Goal: Task Accomplishment & Management: Complete application form

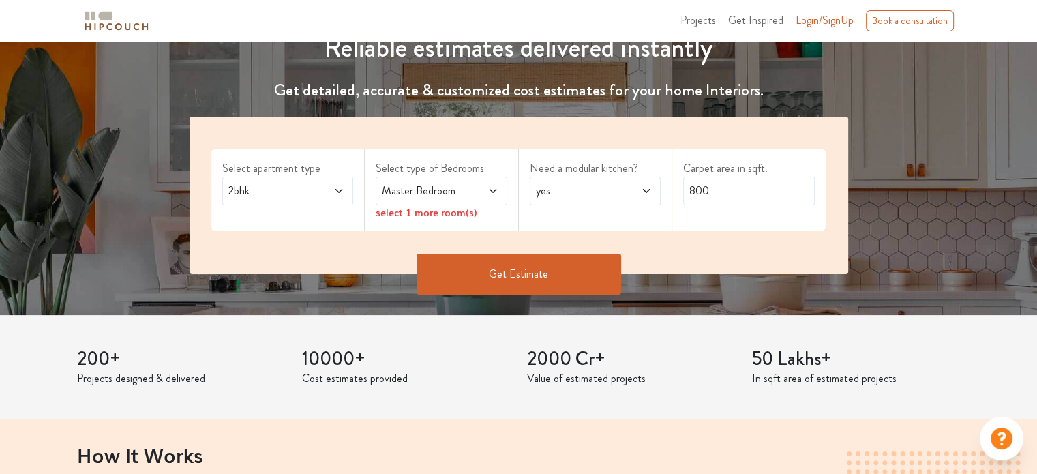
scroll to position [175, 0]
click at [323, 190] on span at bounding box center [329, 190] width 30 height 16
click at [340, 190] on icon at bounding box center [339, 190] width 11 height 11
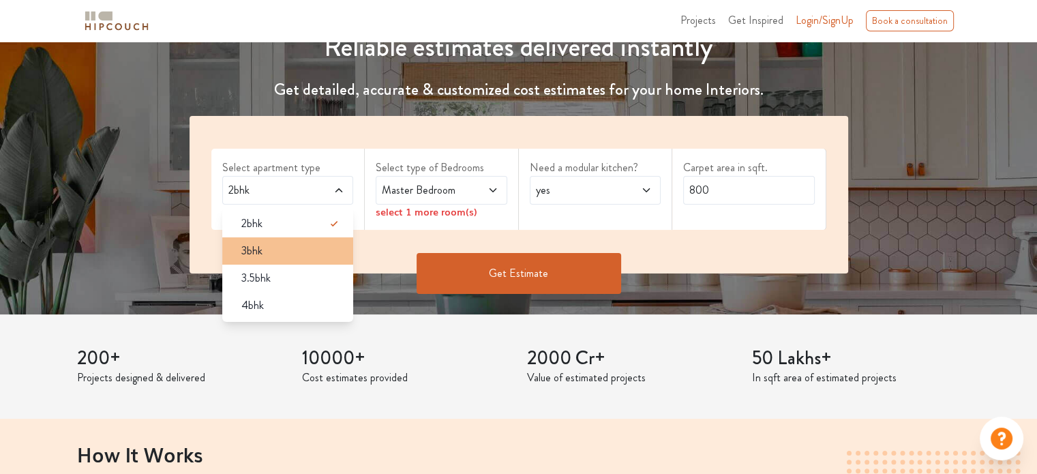
click at [318, 252] on div "3bhk" at bounding box center [292, 251] width 123 height 16
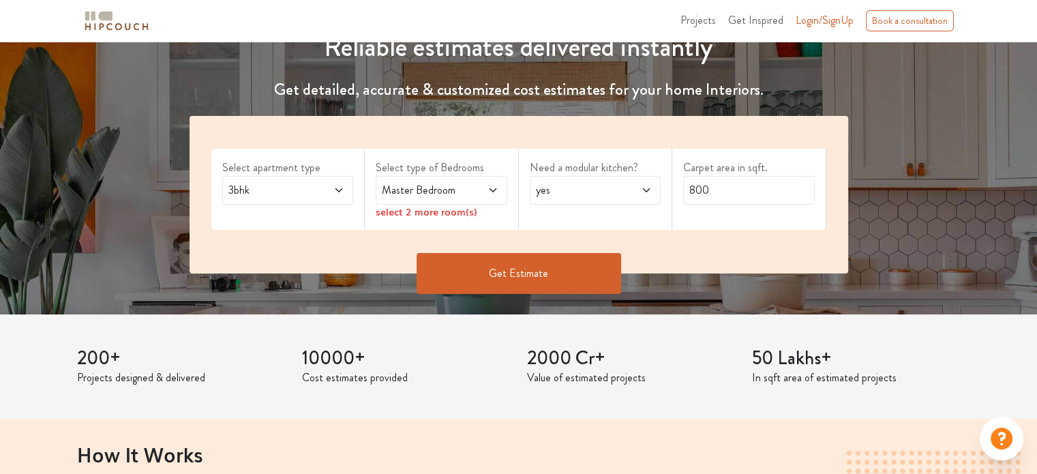
click at [471, 188] on span at bounding box center [484, 190] width 30 height 16
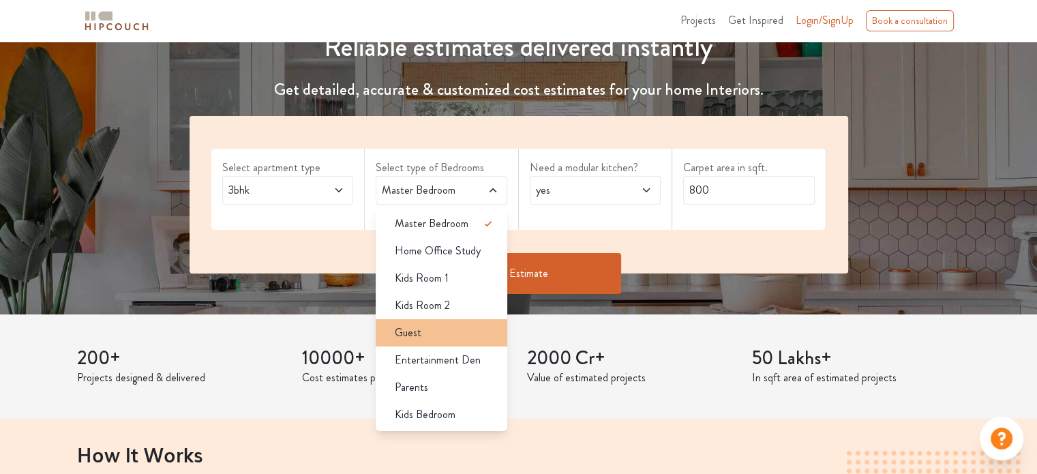
click at [458, 338] on div "Guest" at bounding box center [445, 333] width 123 height 16
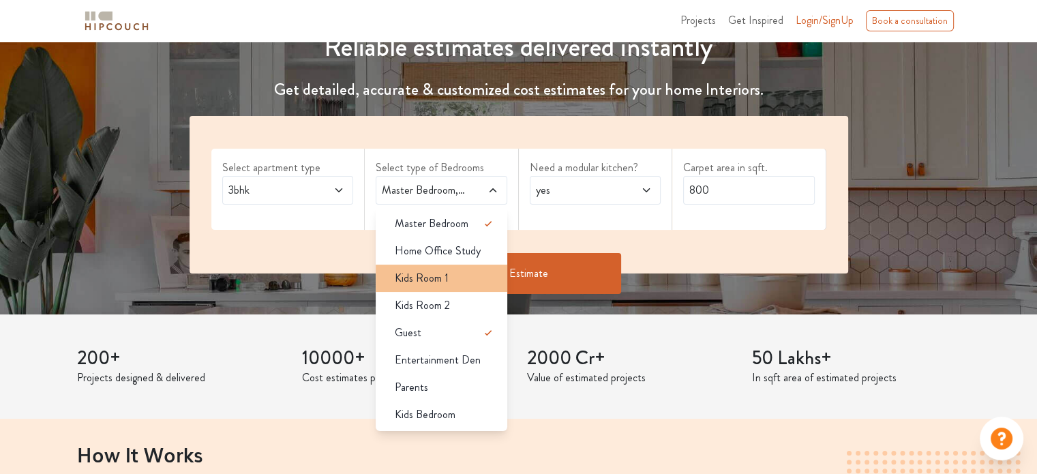
click at [475, 270] on div "Kids Room 1" at bounding box center [445, 278] width 123 height 16
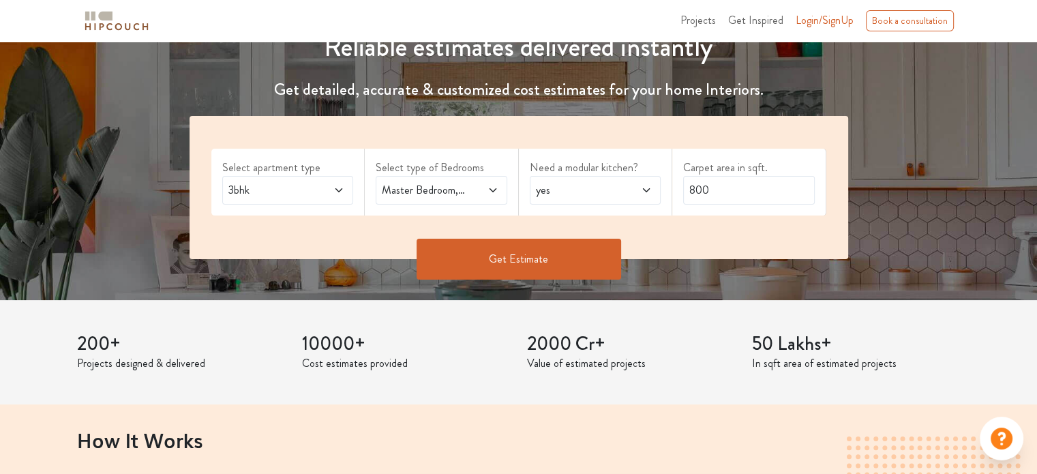
click at [580, 185] on span "yes" at bounding box center [577, 190] width 89 height 16
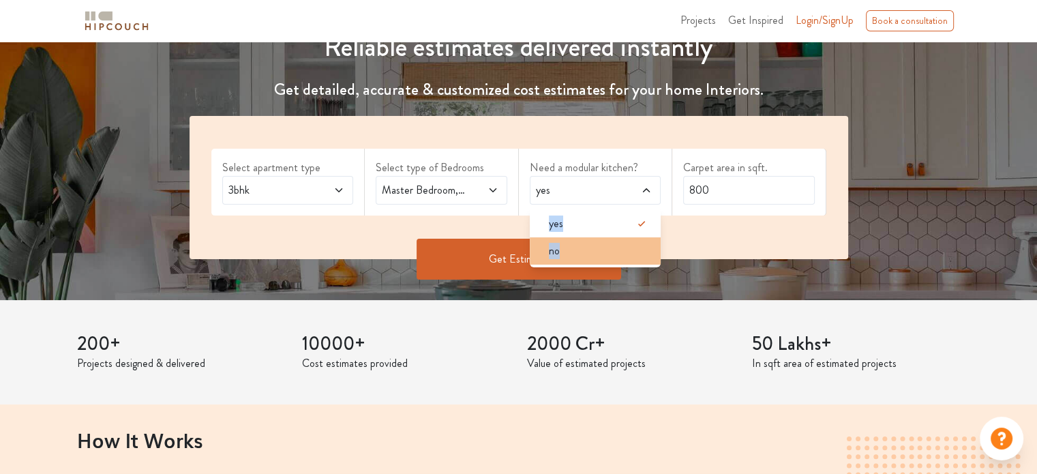
click at [589, 248] on div "no" at bounding box center [599, 251] width 123 height 16
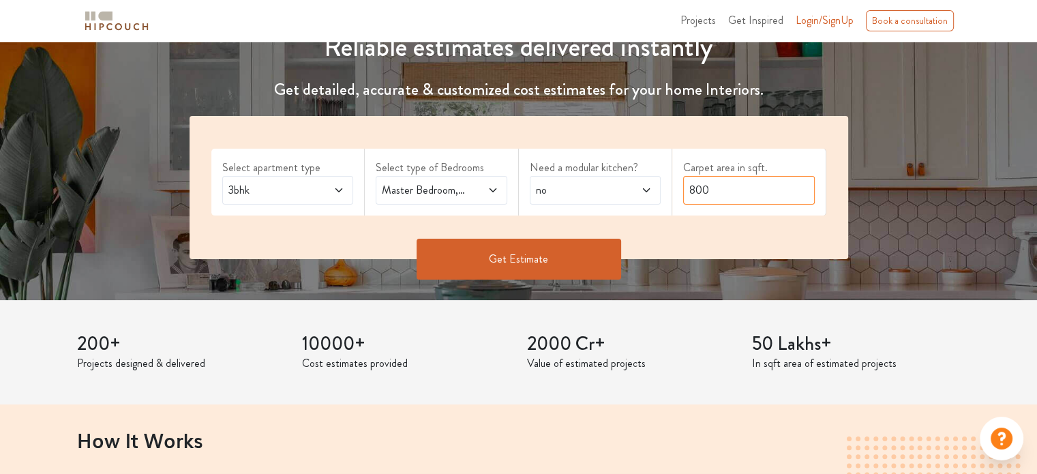
click at [767, 188] on input "800" at bounding box center [749, 190] width 132 height 29
type input "8"
type input "1650"
click at [554, 258] on button "Get Estimate" at bounding box center [519, 259] width 205 height 41
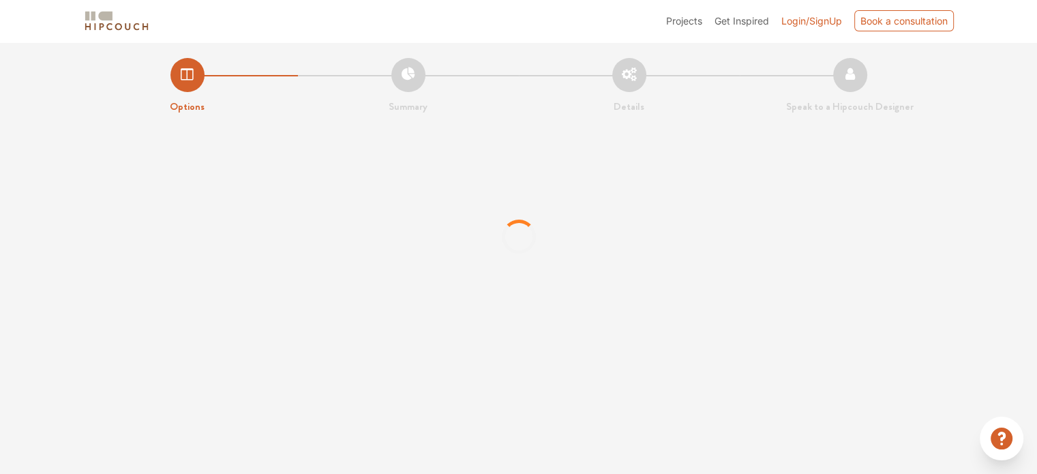
click at [670, 16] on span "Projects" at bounding box center [684, 21] width 36 height 12
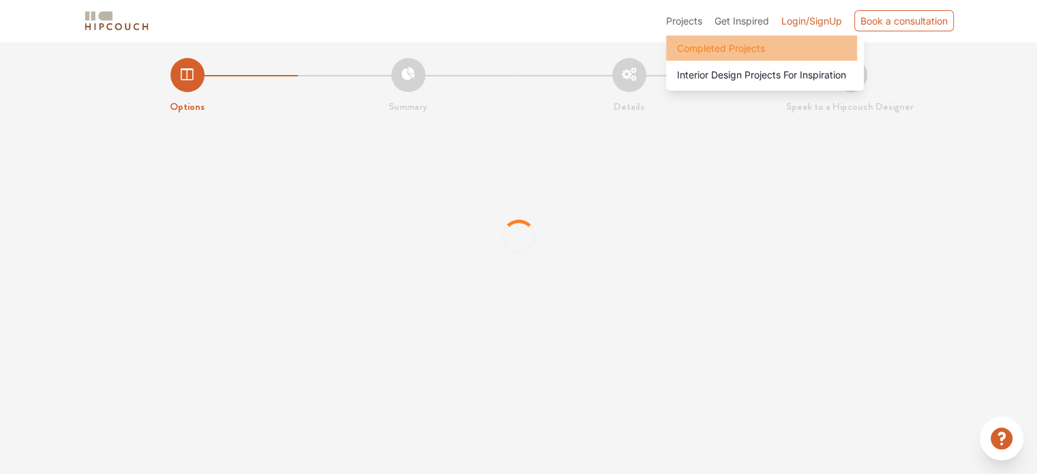
click at [711, 45] on span "Completed Projects" at bounding box center [721, 48] width 88 height 14
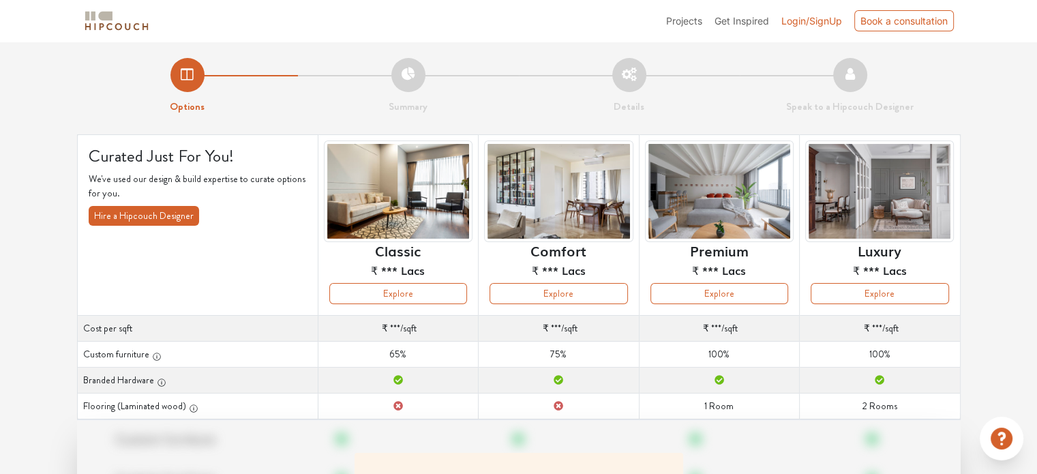
click at [685, 21] on span "Projects" at bounding box center [684, 21] width 36 height 12
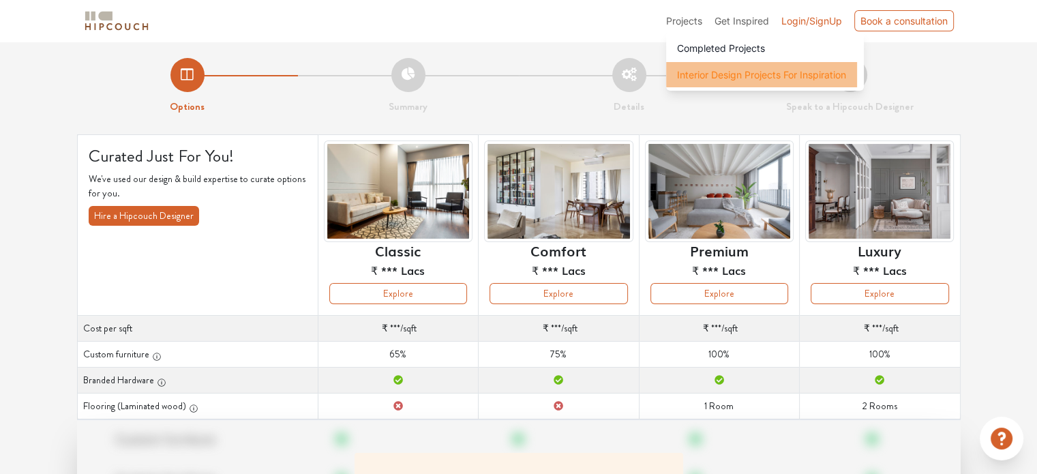
click at [711, 76] on span "Interior Design Projects For Inspiration" at bounding box center [761, 75] width 169 height 14
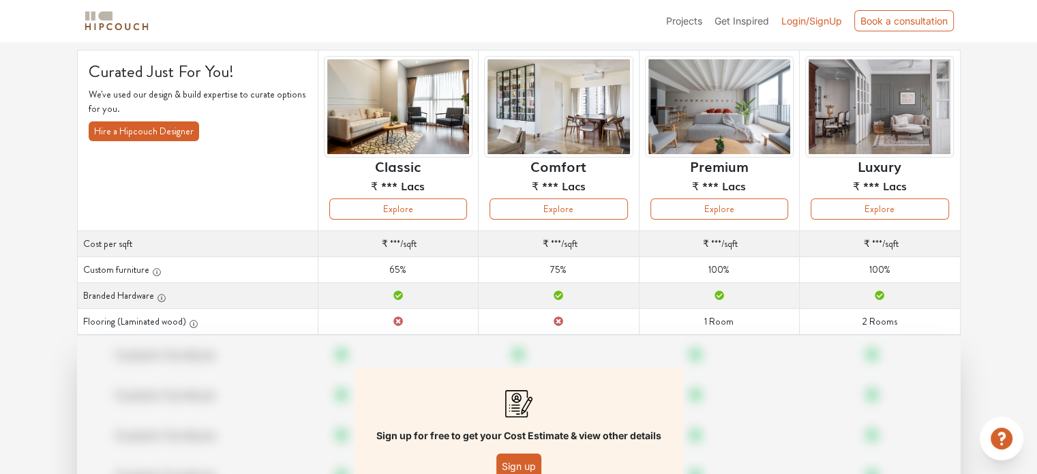
scroll to position [196, 0]
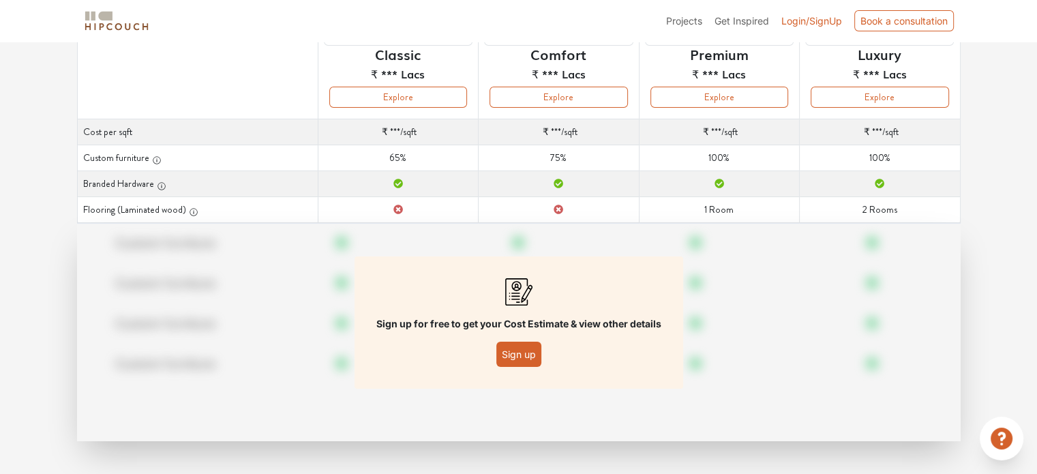
click at [525, 349] on button "Sign up" at bounding box center [519, 354] width 45 height 25
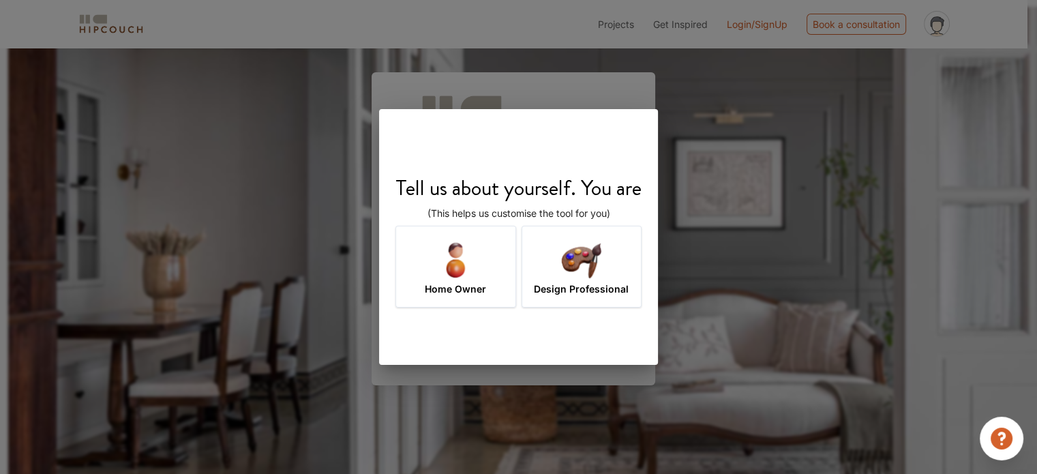
scroll to position [48, 0]
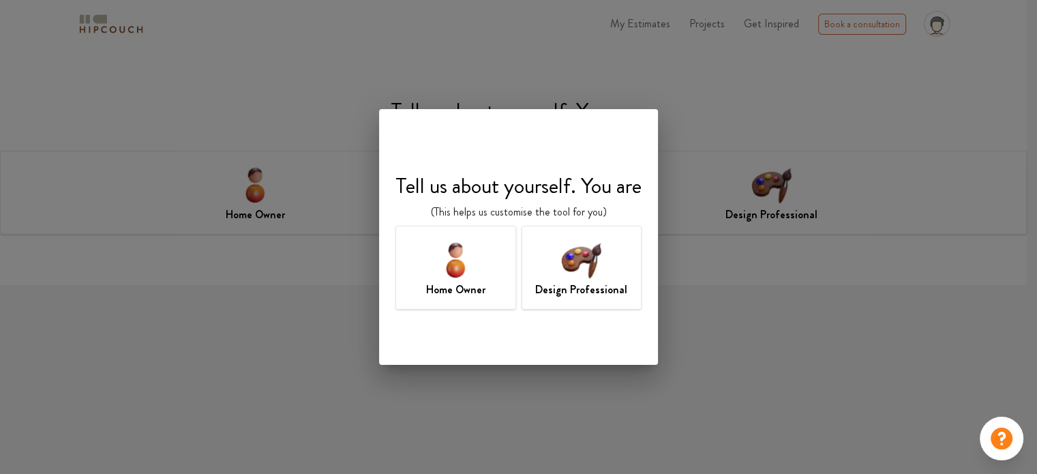
click at [559, 287] on h7 "Design Professional" at bounding box center [581, 290] width 92 height 16
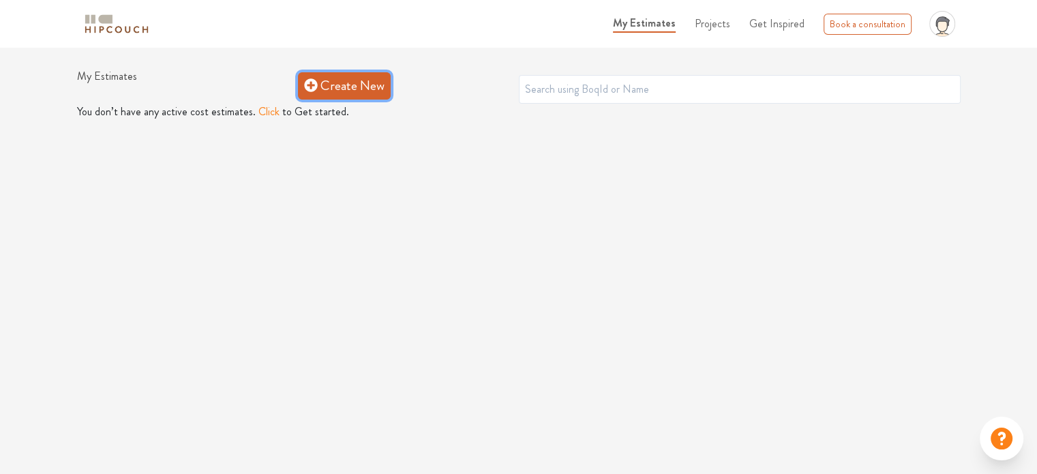
click at [385, 93] on link "Create New" at bounding box center [344, 85] width 93 height 27
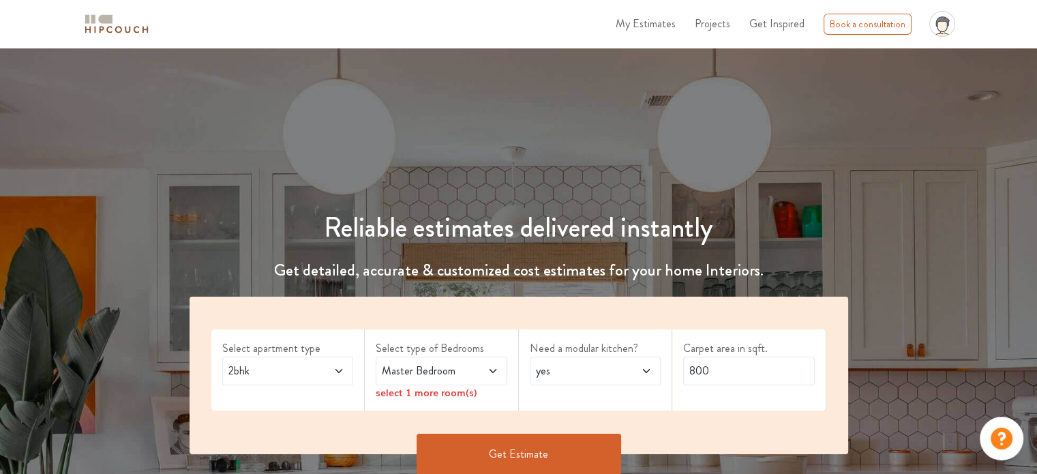
click at [333, 370] on span at bounding box center [329, 371] width 30 height 16
click at [328, 424] on div "3bhk" at bounding box center [292, 432] width 123 height 16
click at [447, 366] on span "Master Bedroom" at bounding box center [423, 371] width 89 height 16
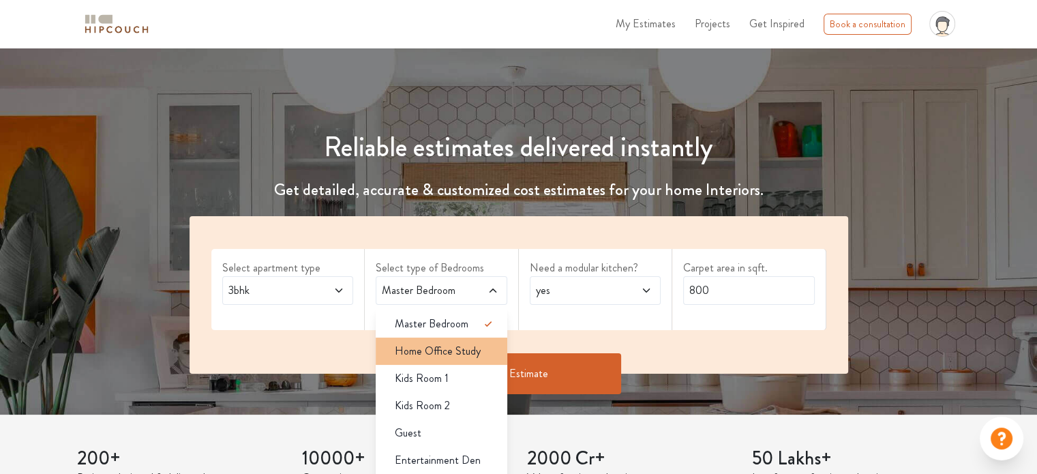
scroll to position [81, 0]
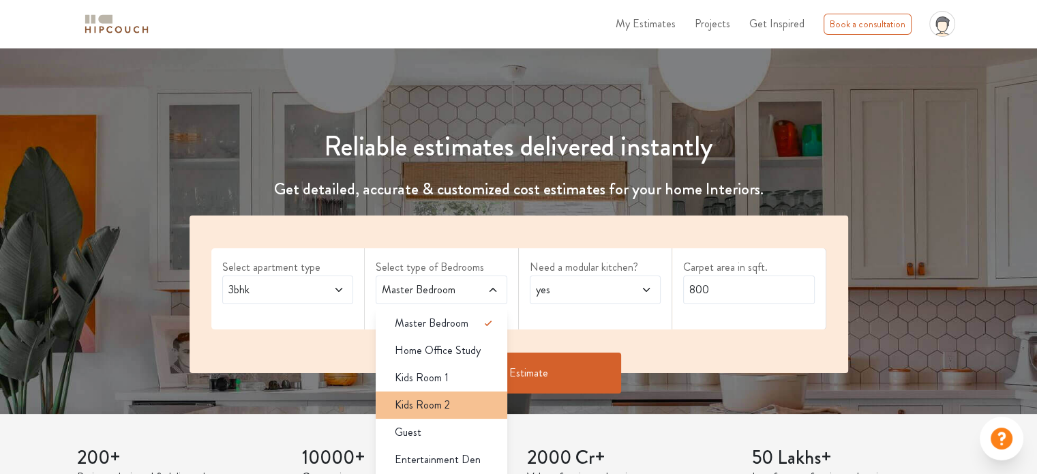
click at [454, 404] on div "Kids Room 2" at bounding box center [445, 405] width 123 height 16
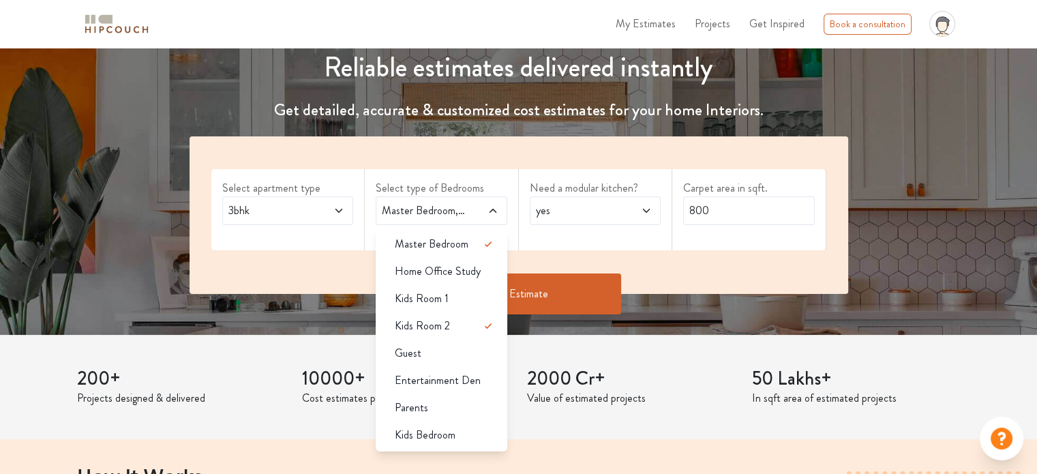
scroll to position [164, 0]
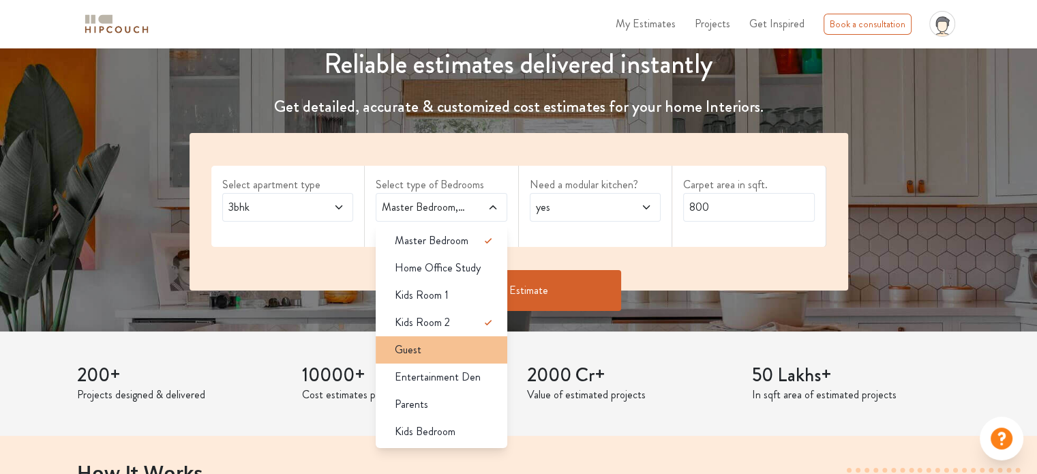
click at [455, 356] on div "Guest" at bounding box center [445, 350] width 123 height 16
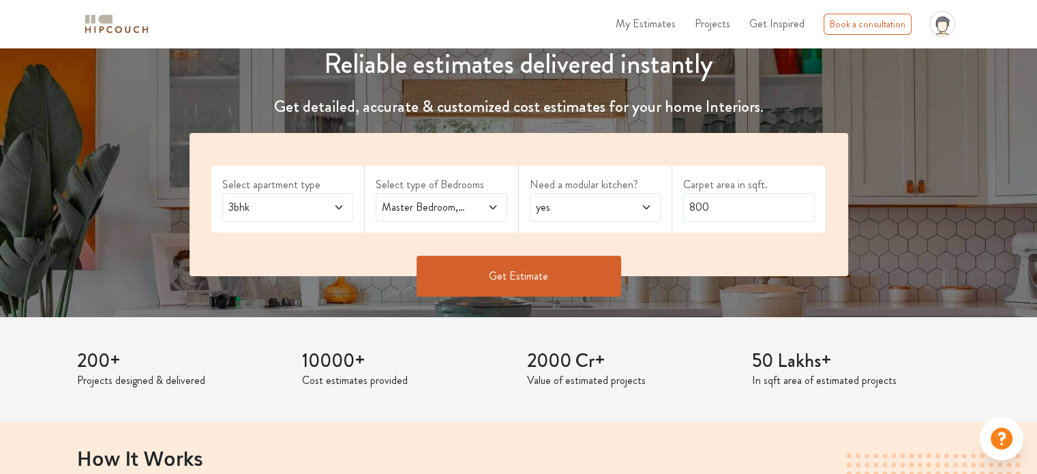
click at [591, 199] on span "yes" at bounding box center [577, 207] width 89 height 16
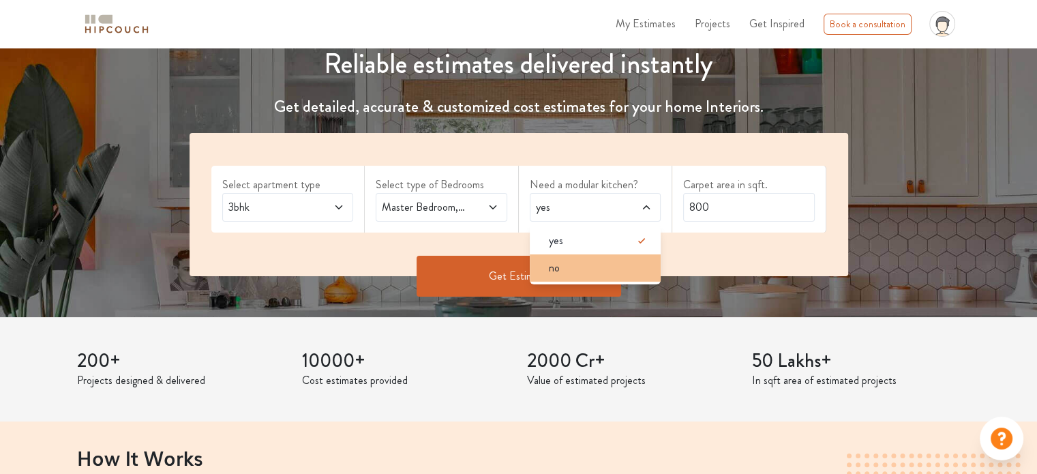
click at [610, 264] on div "no" at bounding box center [599, 268] width 123 height 16
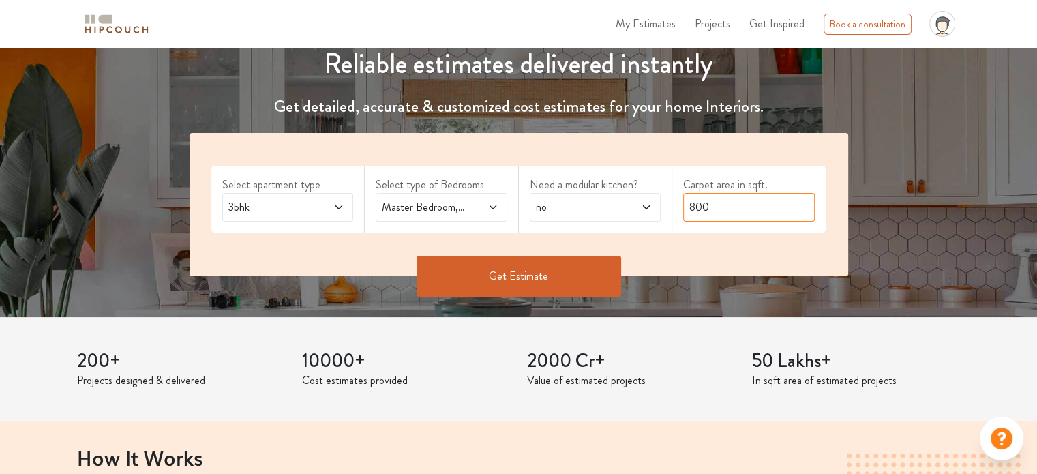
click at [738, 215] on input "800" at bounding box center [749, 207] width 132 height 29
type input "8"
type input "1650"
click at [581, 289] on button "Get Estimate" at bounding box center [519, 276] width 205 height 41
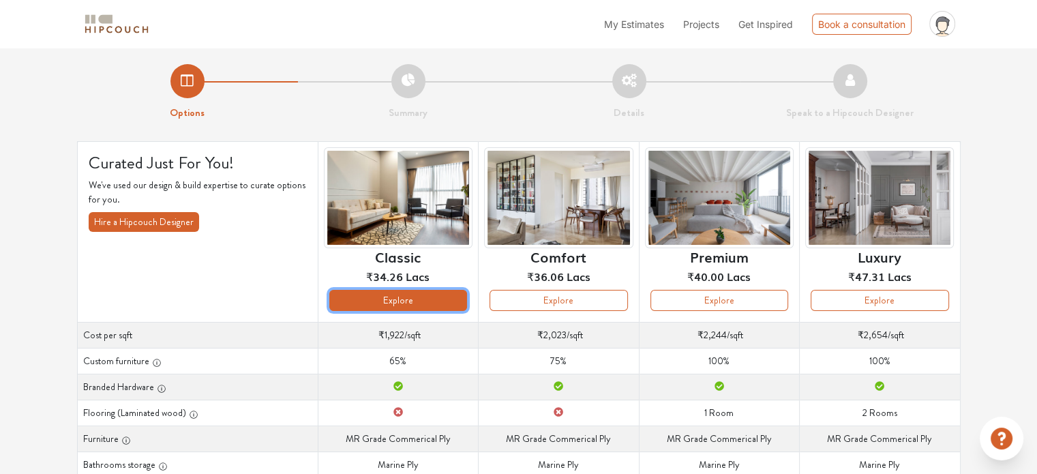
click at [419, 302] on button "Explore" at bounding box center [398, 300] width 138 height 21
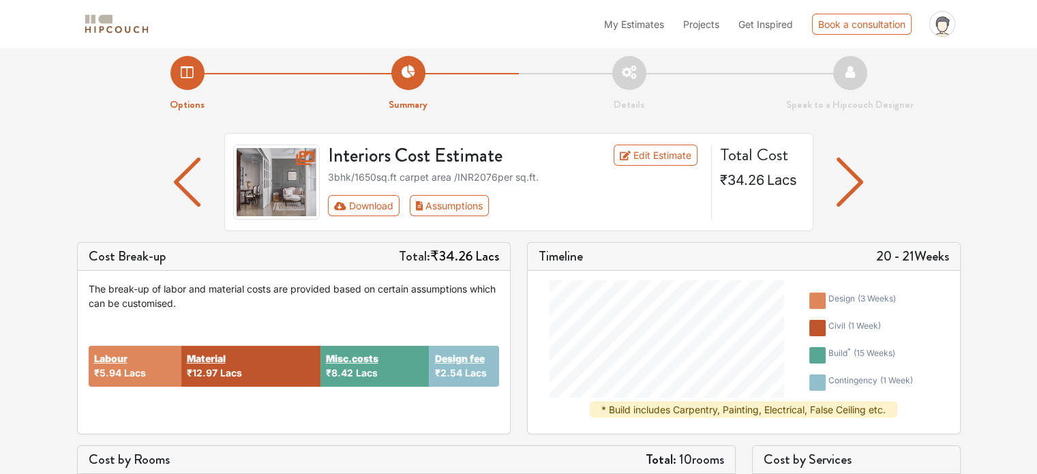
scroll to position [8, 0]
click at [460, 210] on button "Assumptions" at bounding box center [450, 205] width 80 height 21
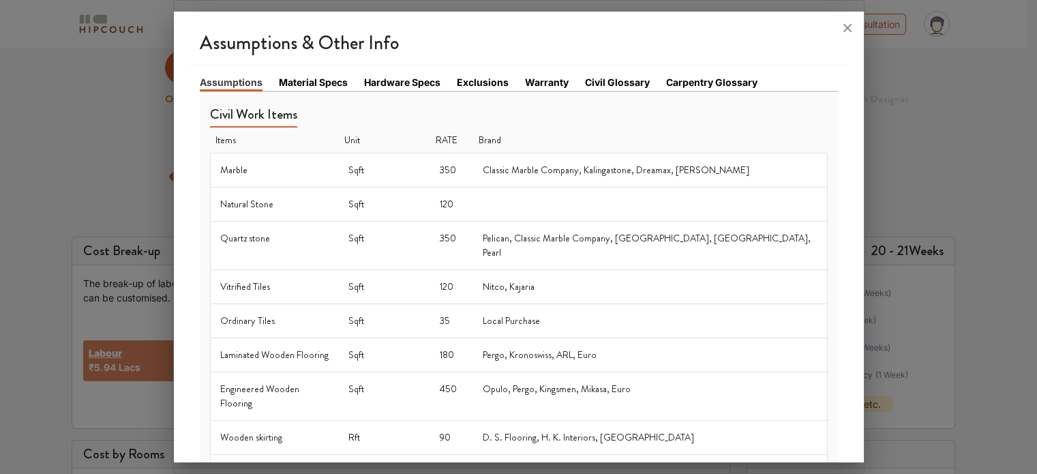
scroll to position [4, 0]
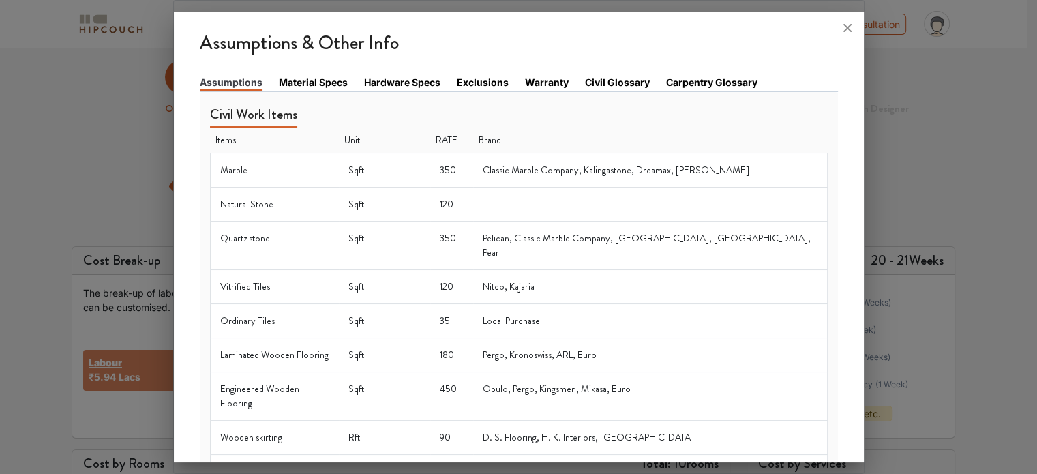
click at [332, 81] on link "Material Specs" at bounding box center [313, 82] width 69 height 14
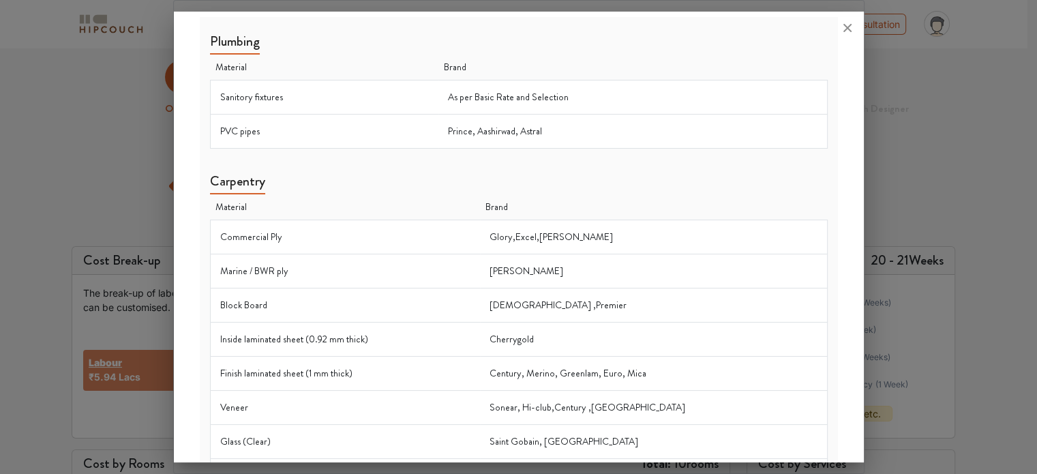
scroll to position [384, 0]
click at [409, 89] on td "Sanitory fixtures" at bounding box center [324, 96] width 229 height 34
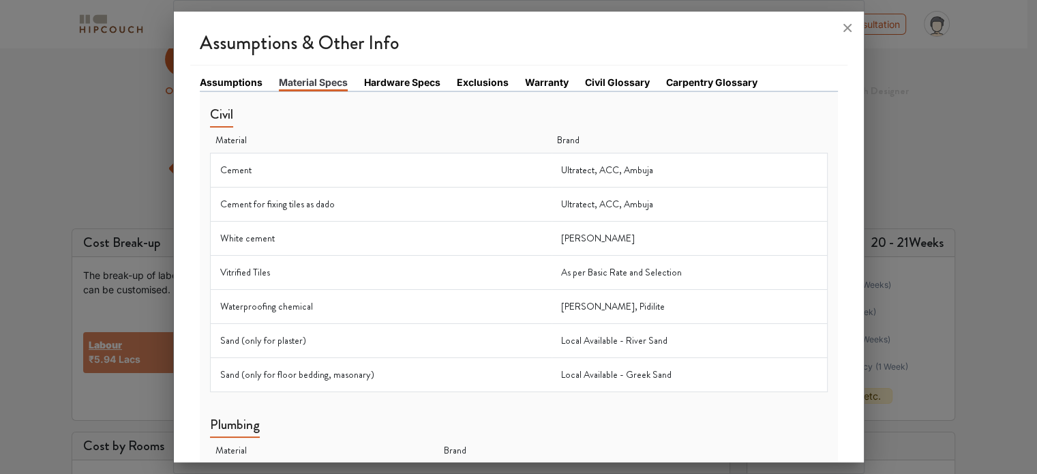
scroll to position [0, 0]
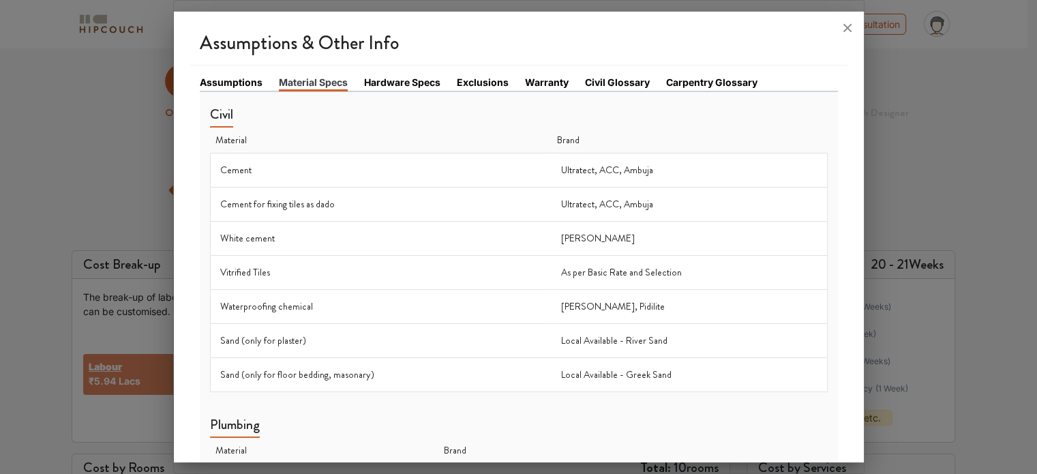
click at [394, 87] on link "Hardware Specs" at bounding box center [402, 82] width 76 height 14
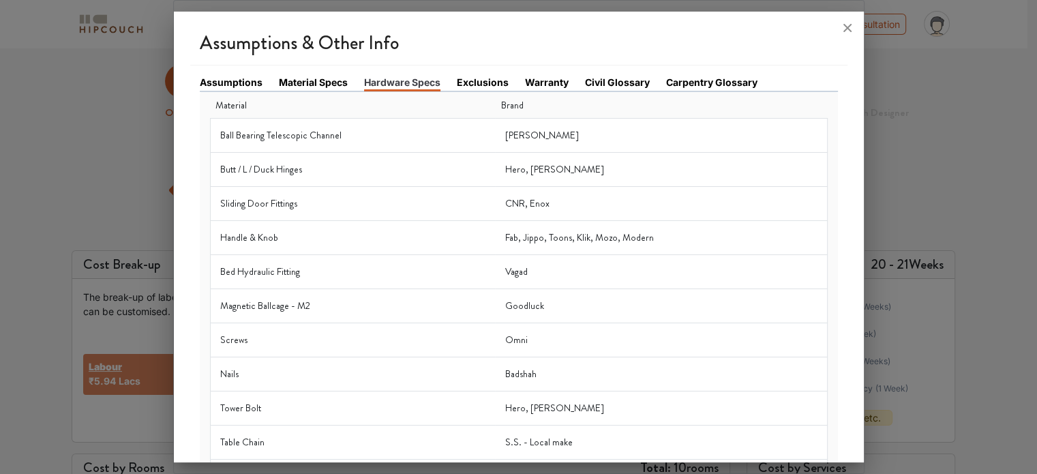
click at [473, 80] on link "Exclusions" at bounding box center [483, 82] width 52 height 14
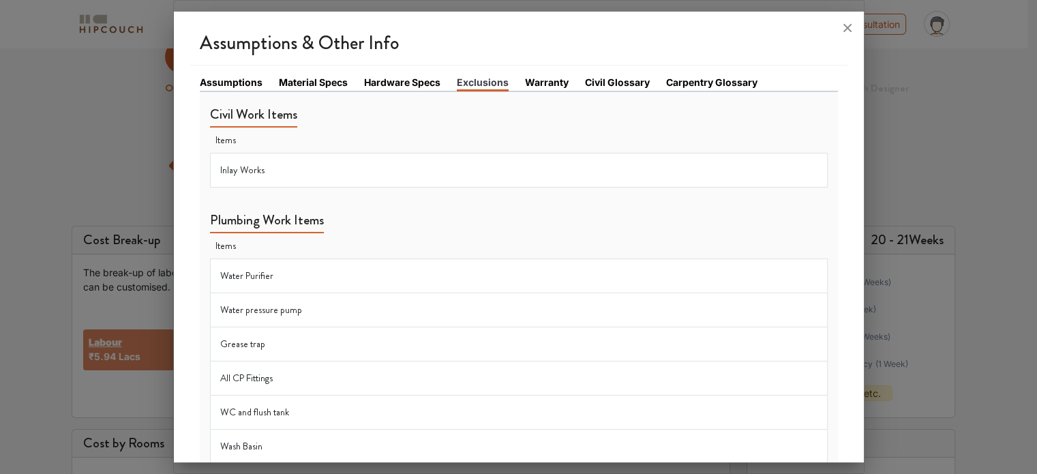
click at [546, 85] on link "Warranty" at bounding box center [547, 82] width 44 height 14
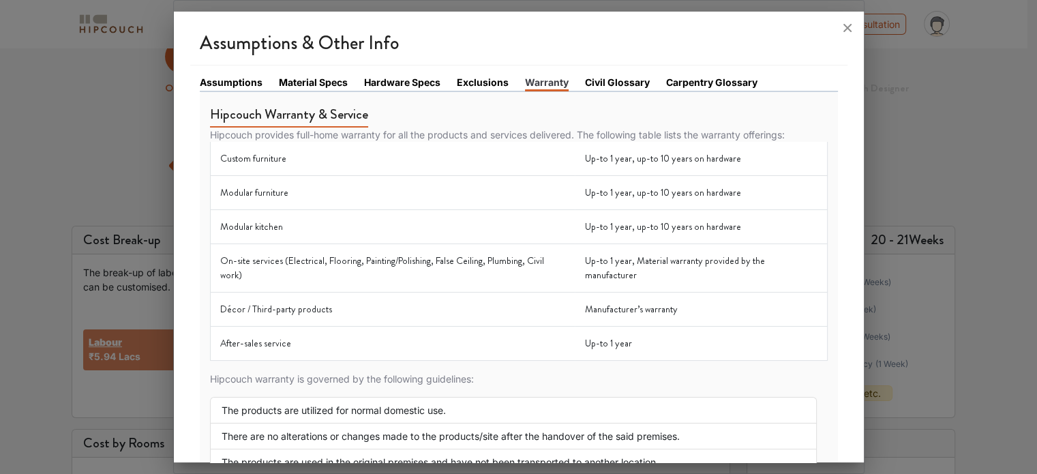
click at [640, 85] on link "Civil Glossary" at bounding box center [617, 82] width 65 height 14
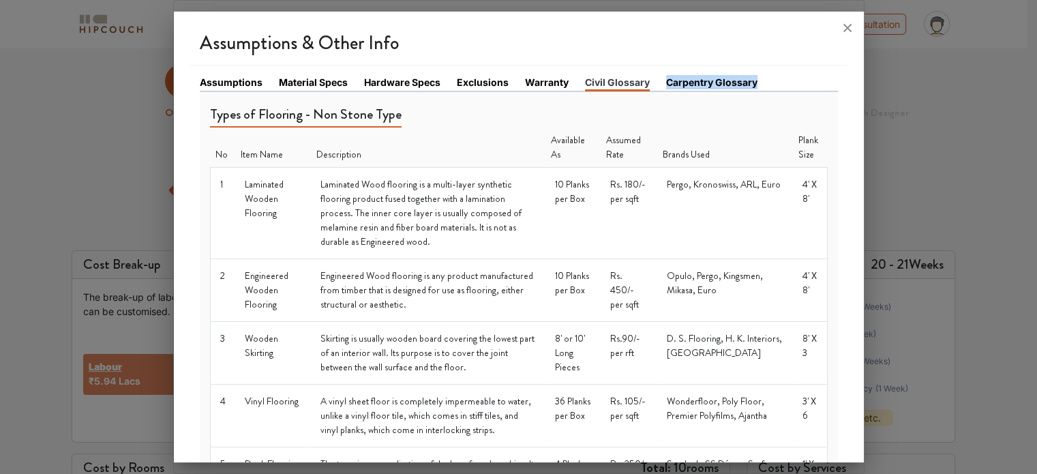
drag, startPoint x: 739, startPoint y: 65, endPoint x: 694, endPoint y: 82, distance: 48.1
click at [694, 82] on link "Carpentry Glossary" at bounding box center [711, 82] width 91 height 14
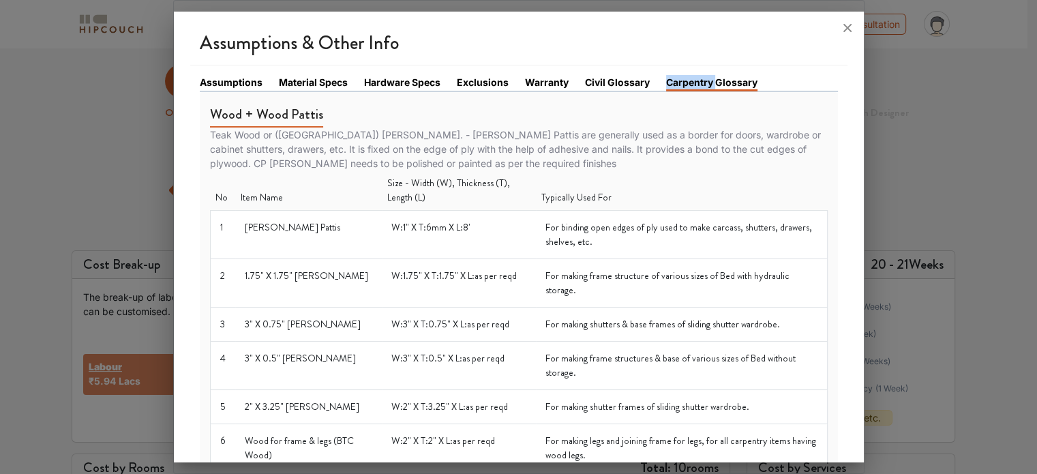
click at [694, 82] on link "Carpentry Glossary" at bounding box center [711, 83] width 91 height 16
click at [698, 98] on div "Wood + Wood Pattis Teak Wood or (Central Province) CP Wood. - CP Wood Pattis ar…" at bounding box center [519, 283] width 618 height 380
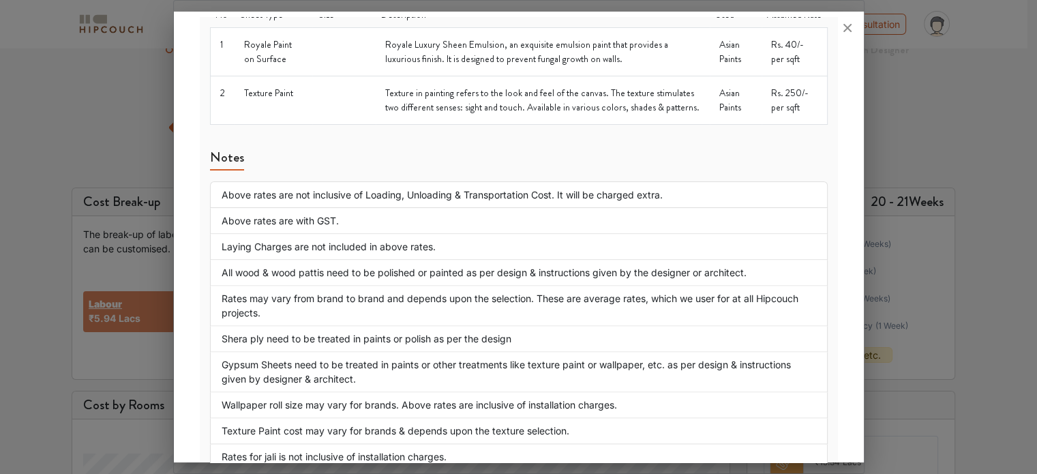
scroll to position [65, 0]
click at [844, 29] on icon at bounding box center [848, 28] width 22 height 22
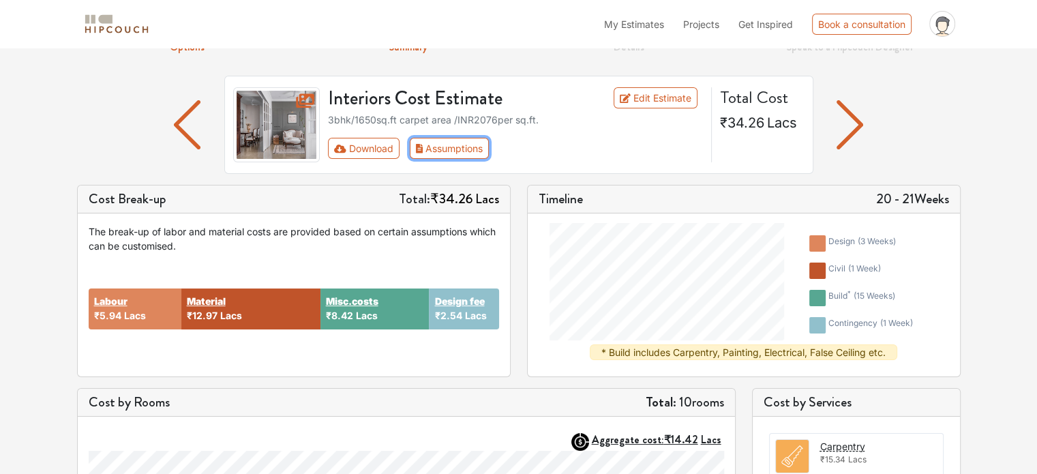
scroll to position [0, 0]
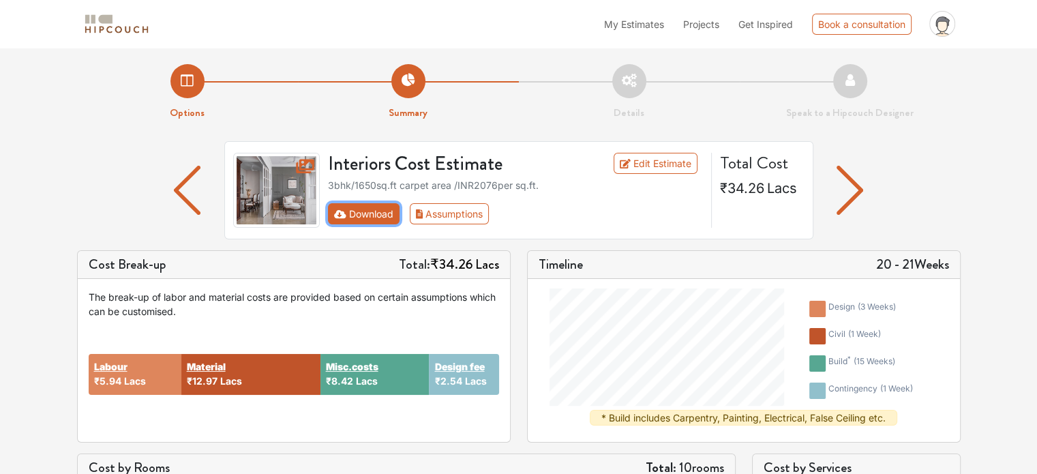
click at [356, 218] on button "Download" at bounding box center [364, 213] width 72 height 21
click at [370, 217] on button "Download" at bounding box center [364, 213] width 72 height 21
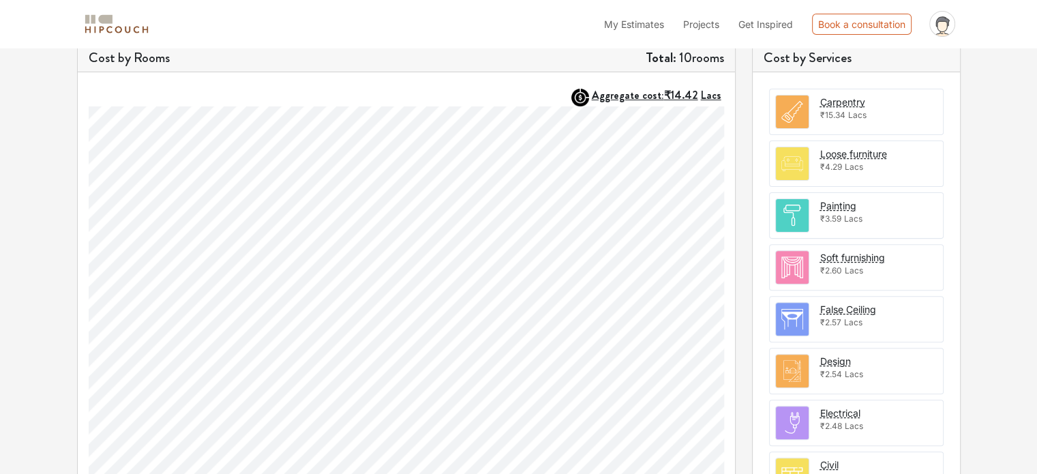
scroll to position [535, 0]
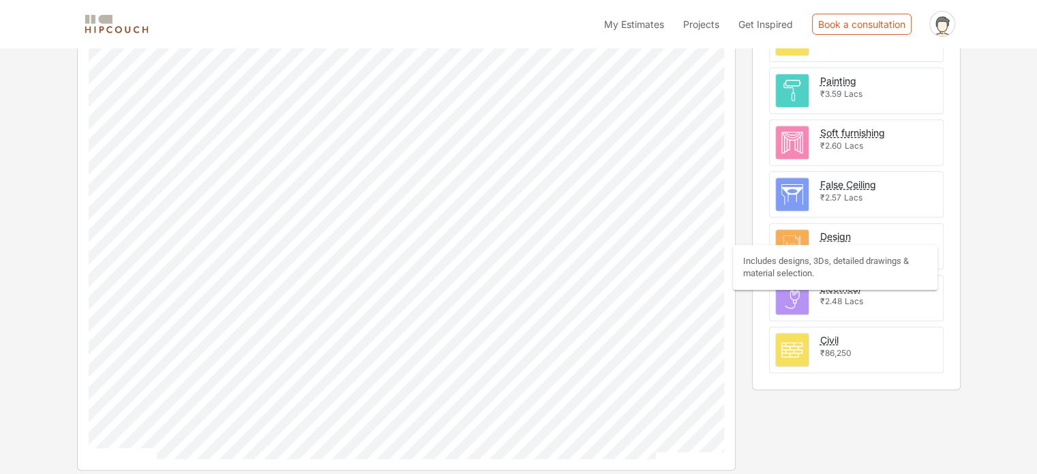
click at [832, 234] on div "Design" at bounding box center [836, 236] width 31 height 14
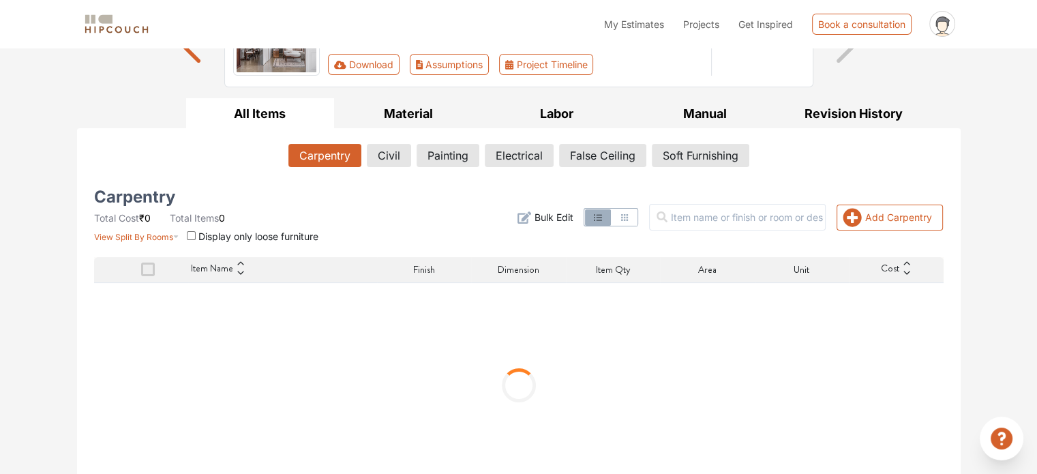
scroll to position [175, 0]
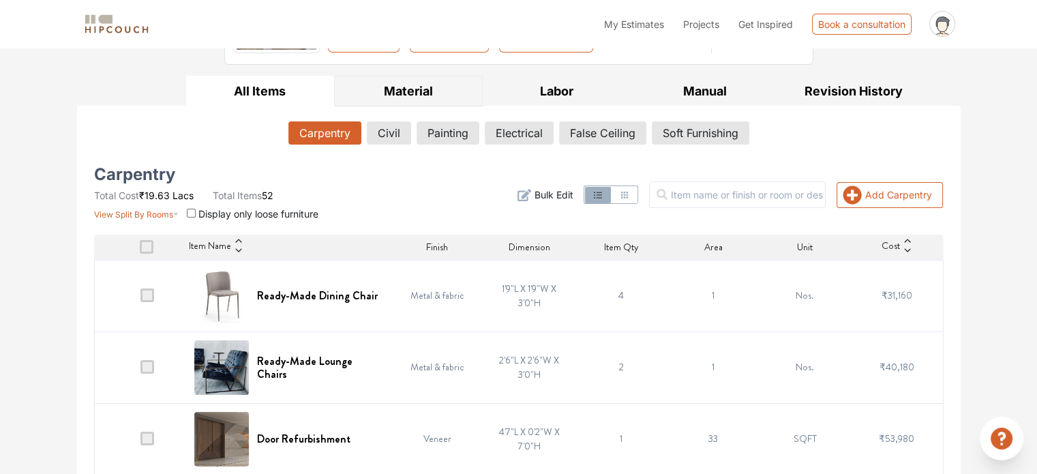
click at [412, 89] on button "Material" at bounding box center [408, 91] width 149 height 31
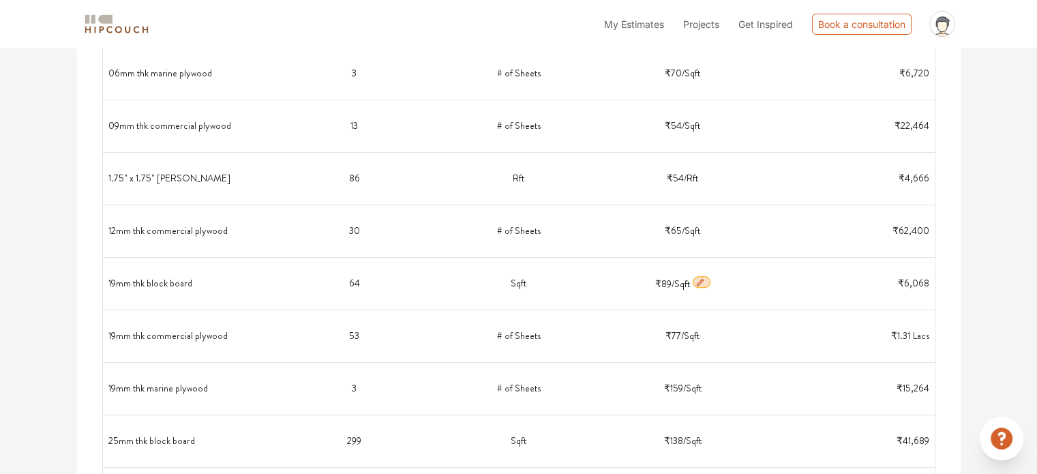
scroll to position [442, 0]
click at [522, 279] on td "Sqft" at bounding box center [519, 283] width 164 height 41
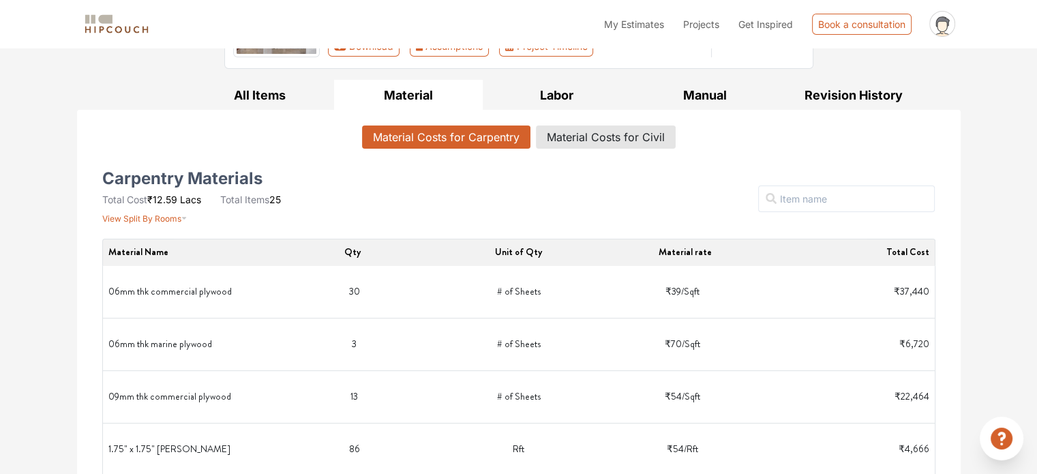
scroll to position [149, 0]
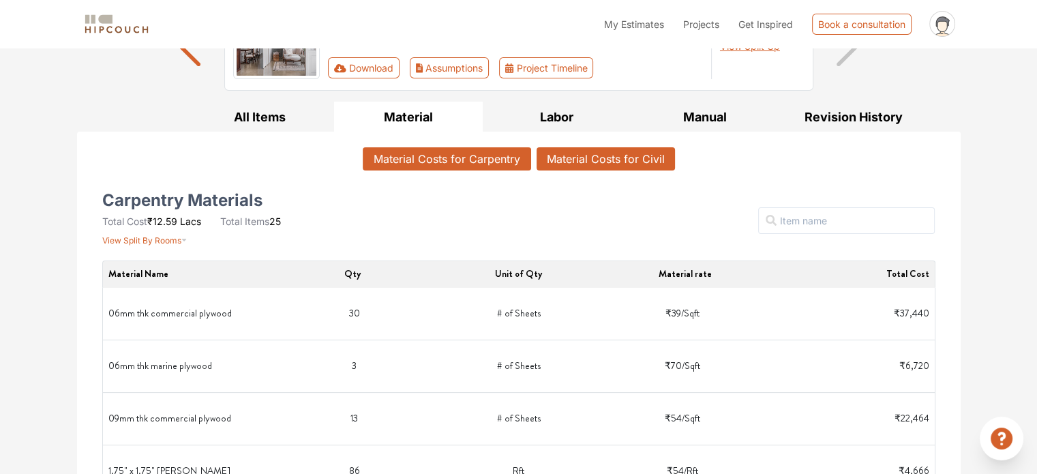
click at [635, 158] on button "Material Costs for Civil" at bounding box center [606, 158] width 138 height 23
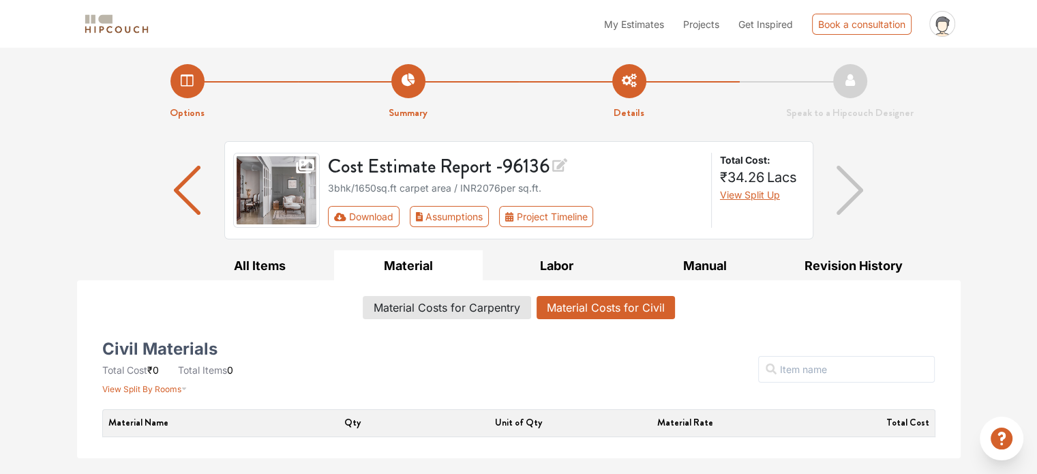
scroll to position [0, 0]
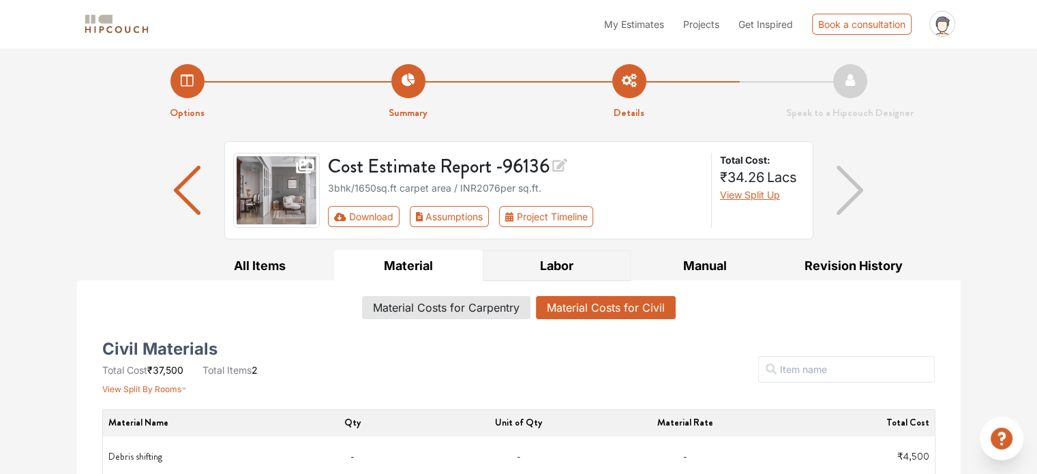
click at [565, 269] on button "Labor" at bounding box center [557, 265] width 149 height 31
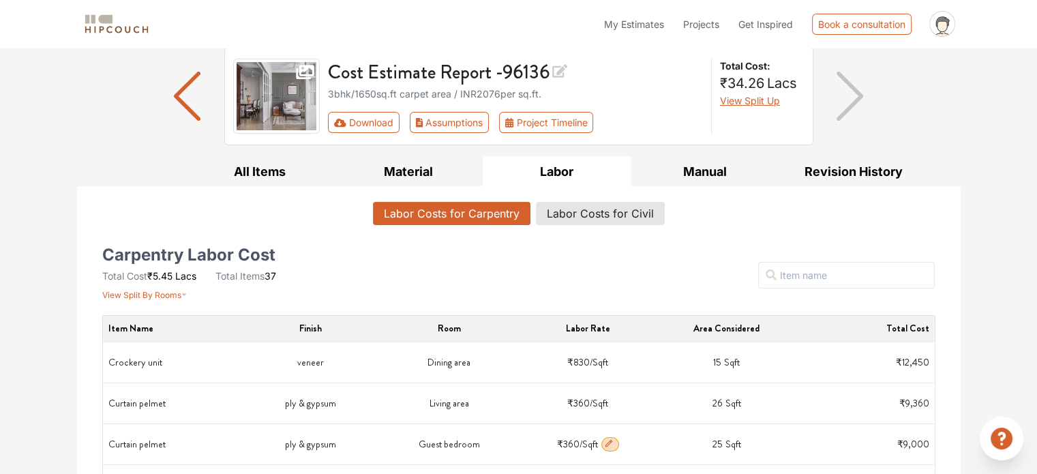
scroll to position [42, 0]
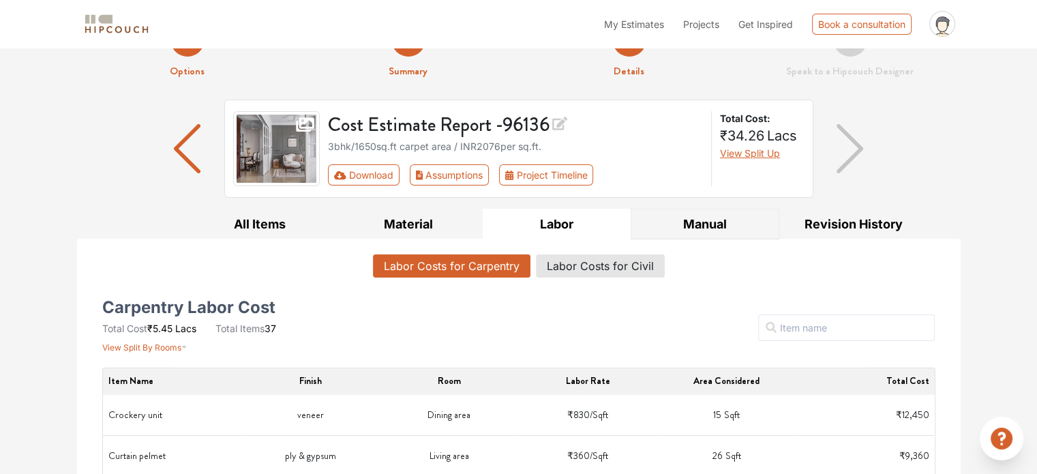
click at [732, 222] on button "Manual" at bounding box center [705, 224] width 149 height 31
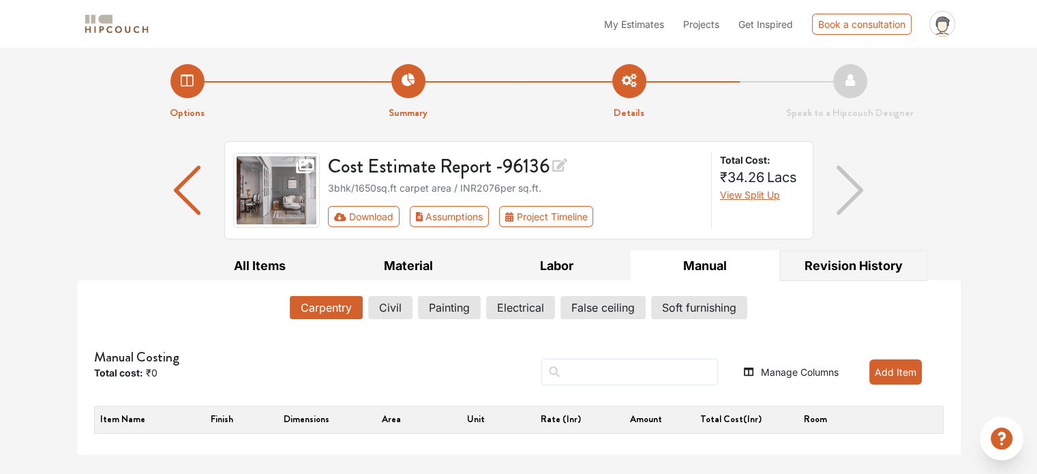
click at [851, 261] on button "Revision History" at bounding box center [854, 265] width 149 height 31
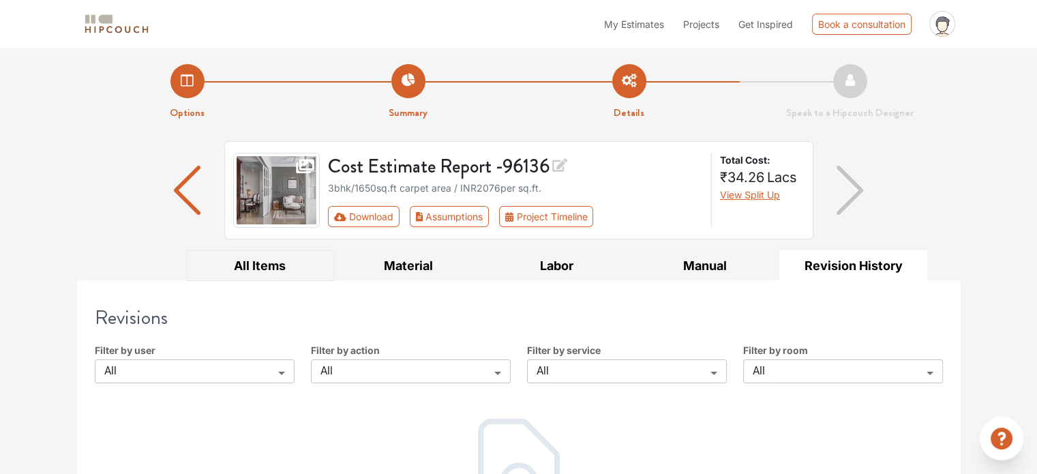
click at [290, 273] on button "All Items" at bounding box center [260, 265] width 149 height 31
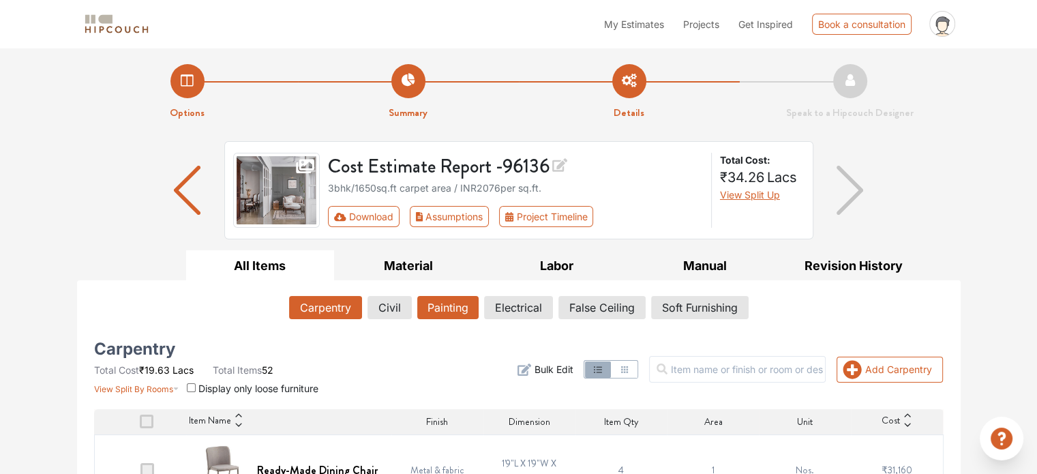
click at [461, 306] on button "Painting" at bounding box center [447, 307] width 61 height 23
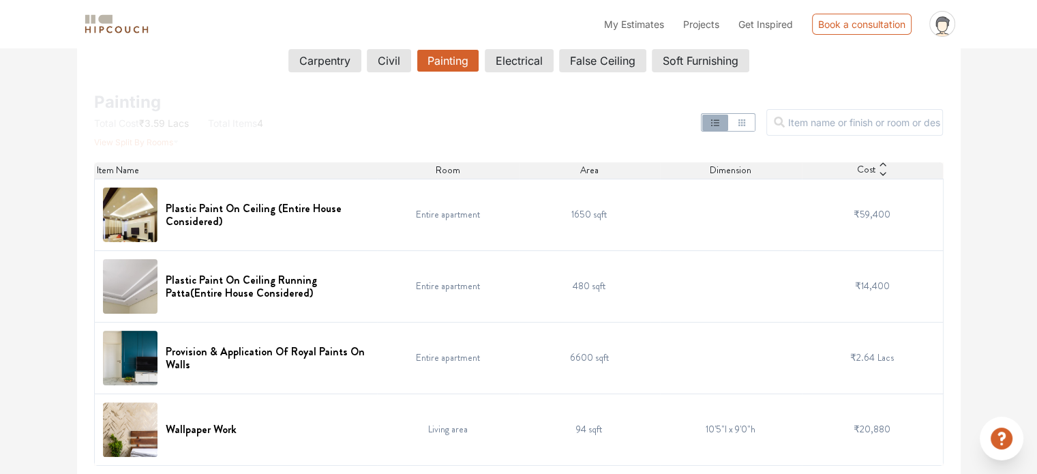
scroll to position [248, 0]
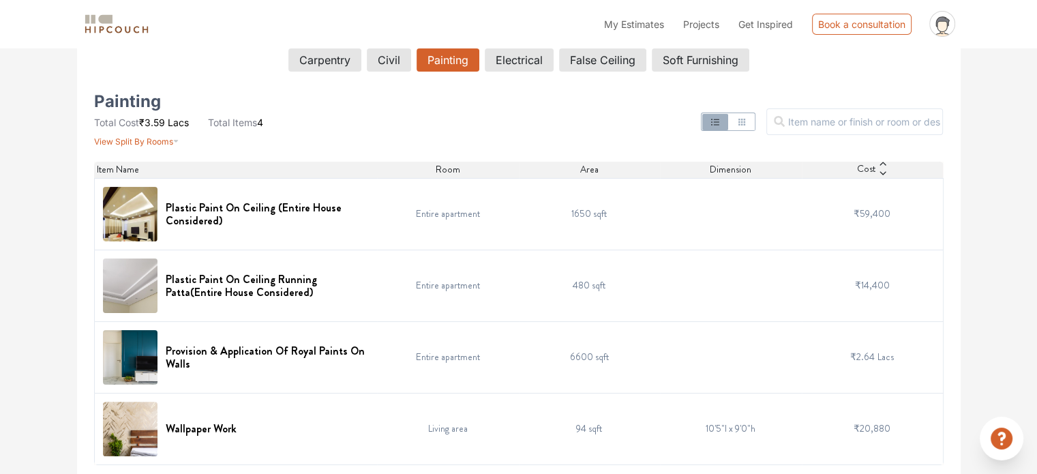
click at [595, 356] on td "6600 sqft" at bounding box center [590, 357] width 142 height 72
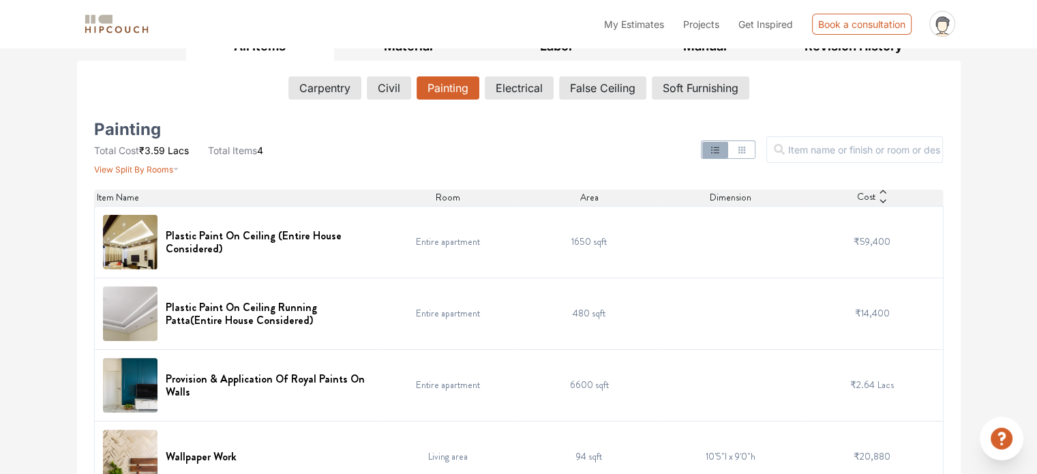
scroll to position [217, 0]
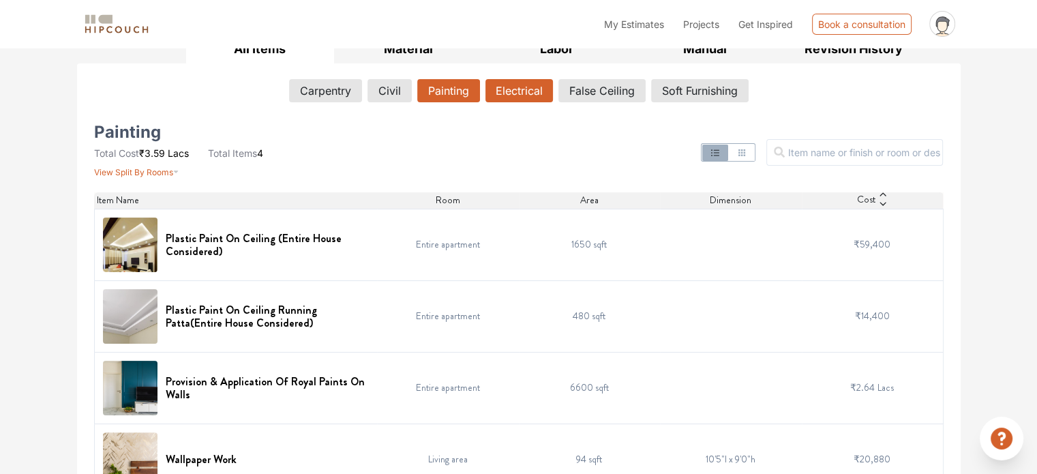
click at [532, 98] on button "Electrical" at bounding box center [520, 90] width 68 height 23
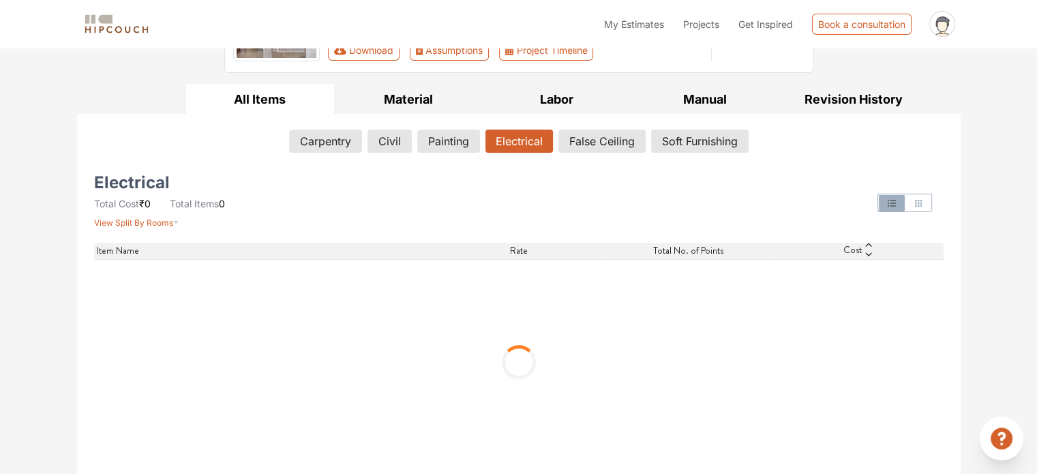
scroll to position [33, 0]
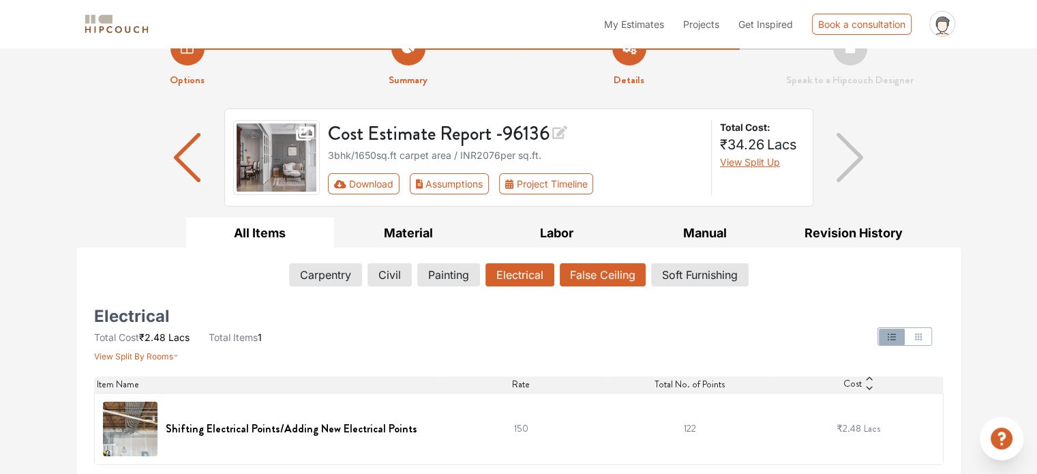
click at [598, 271] on button "False Ceiling" at bounding box center [603, 274] width 86 height 23
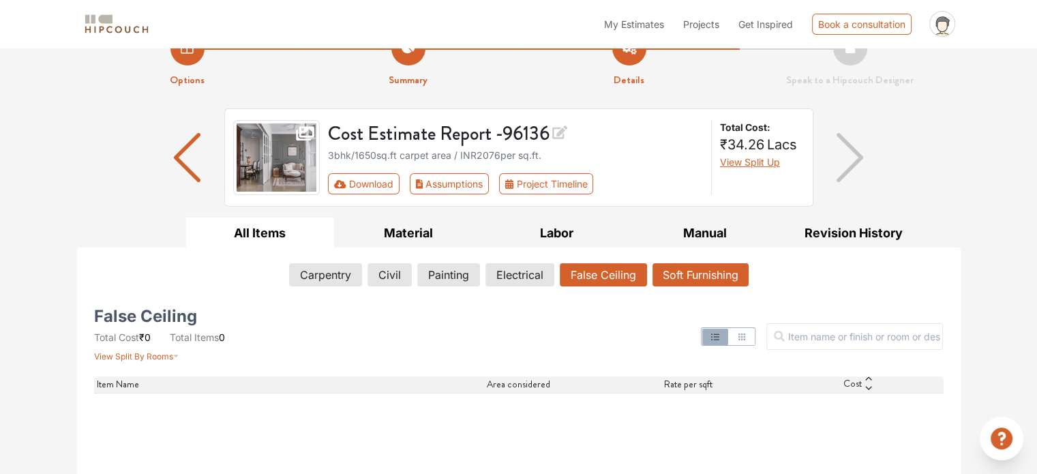
click at [678, 281] on button "Soft Furnishing" at bounding box center [701, 274] width 96 height 23
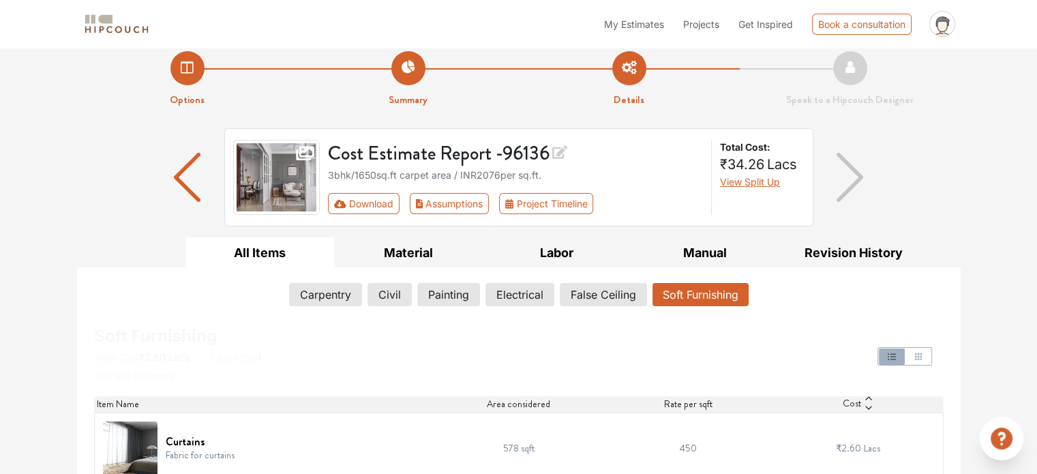
scroll to position [0, 0]
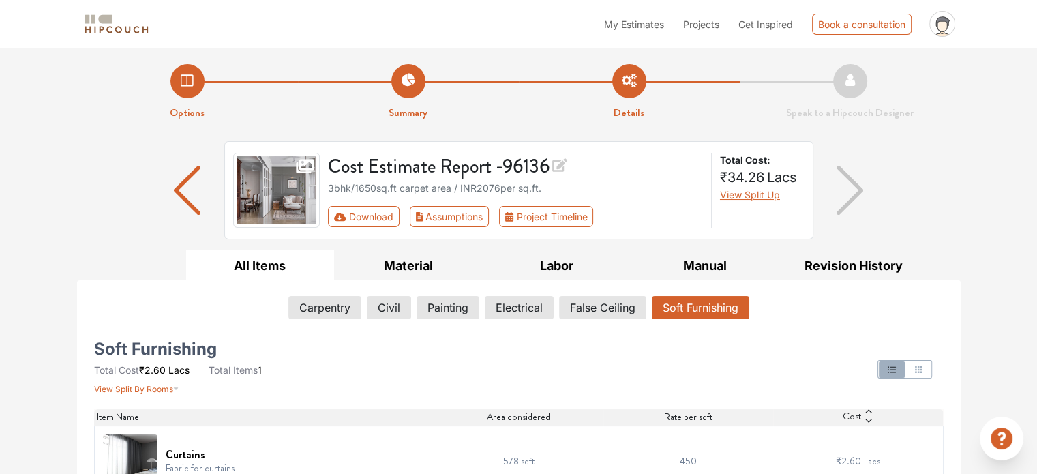
click at [651, 27] on span "My Estimates" at bounding box center [634, 24] width 60 height 12
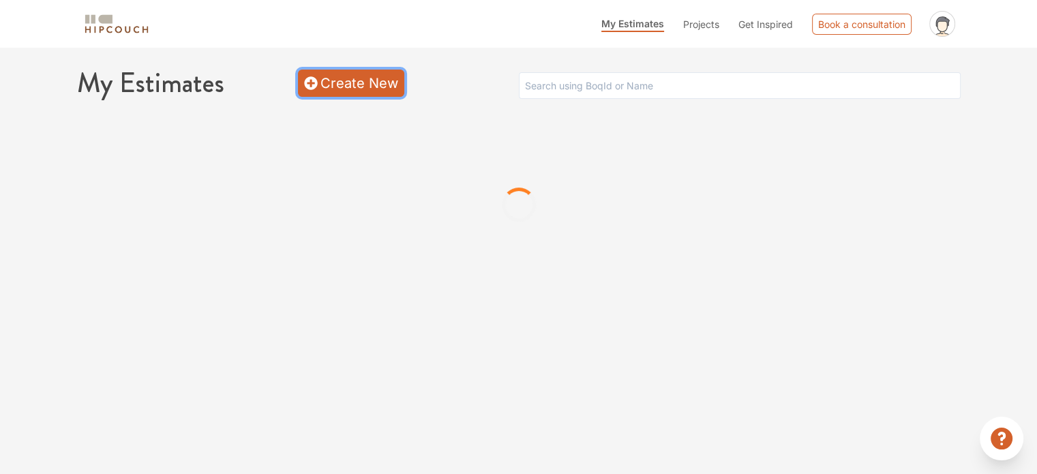
click at [381, 82] on link "Create New" at bounding box center [351, 83] width 106 height 27
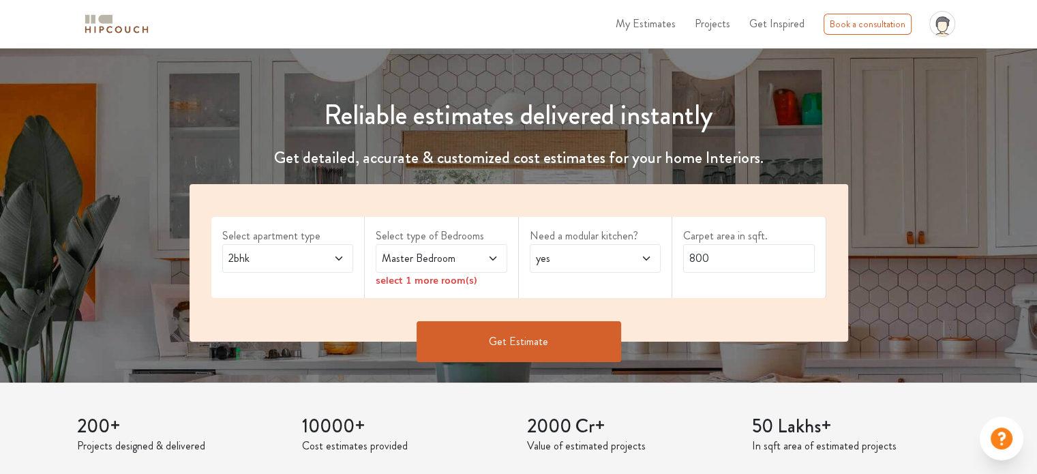
scroll to position [91, 0]
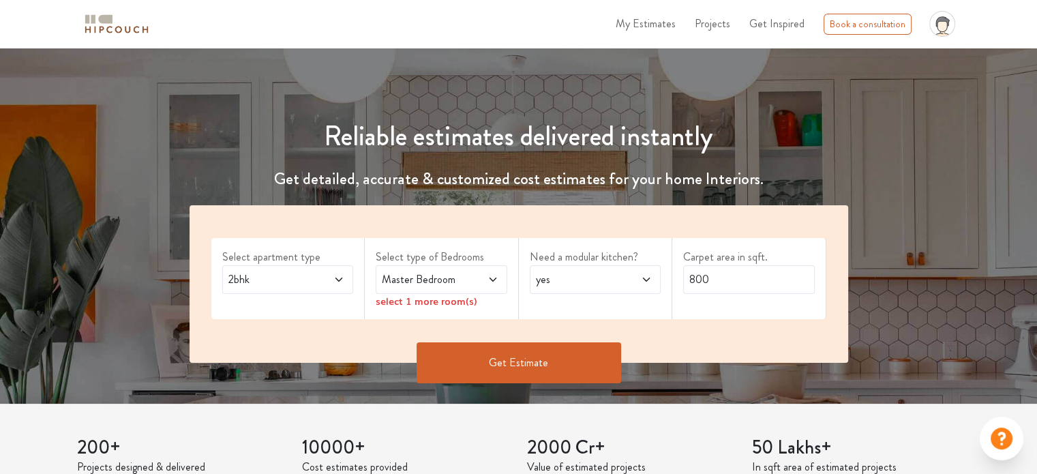
click at [347, 280] on div "2bhk" at bounding box center [288, 279] width 132 height 29
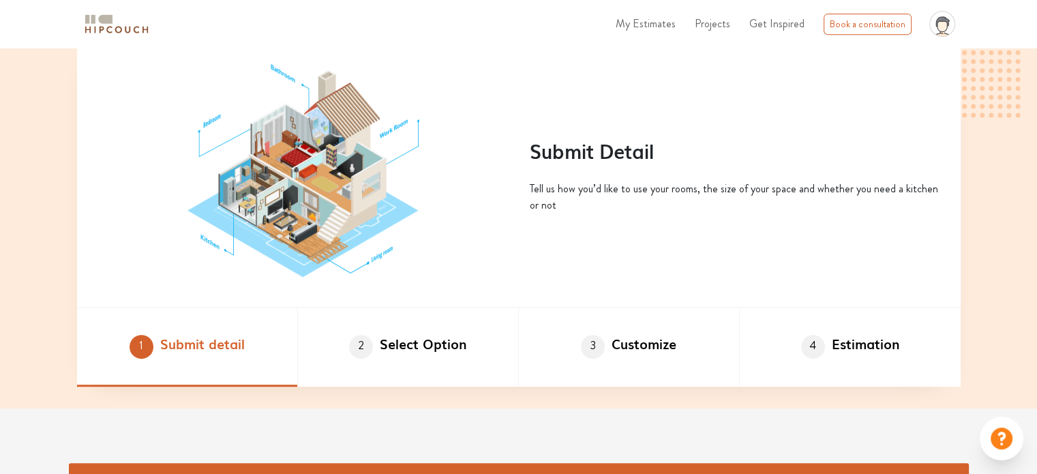
scroll to position [627, 0]
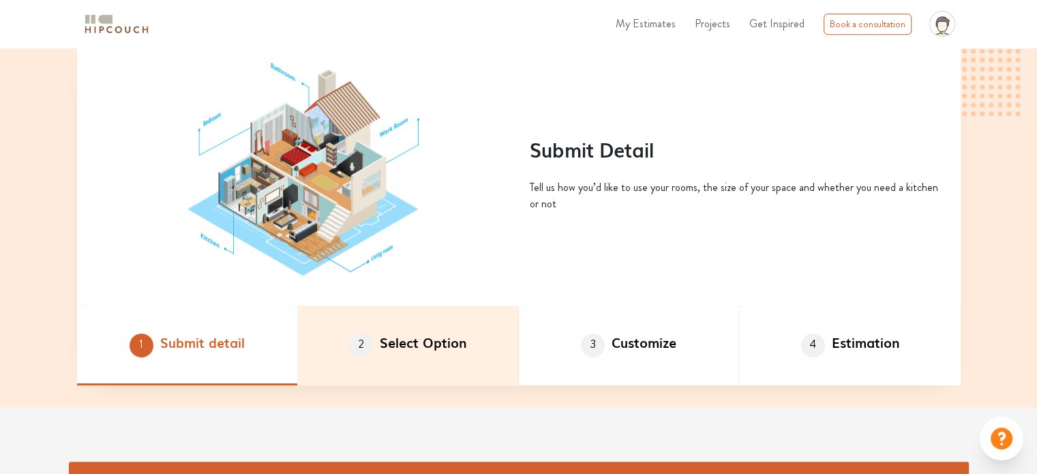
click at [415, 351] on li "2 Select Option" at bounding box center [408, 345] width 221 height 79
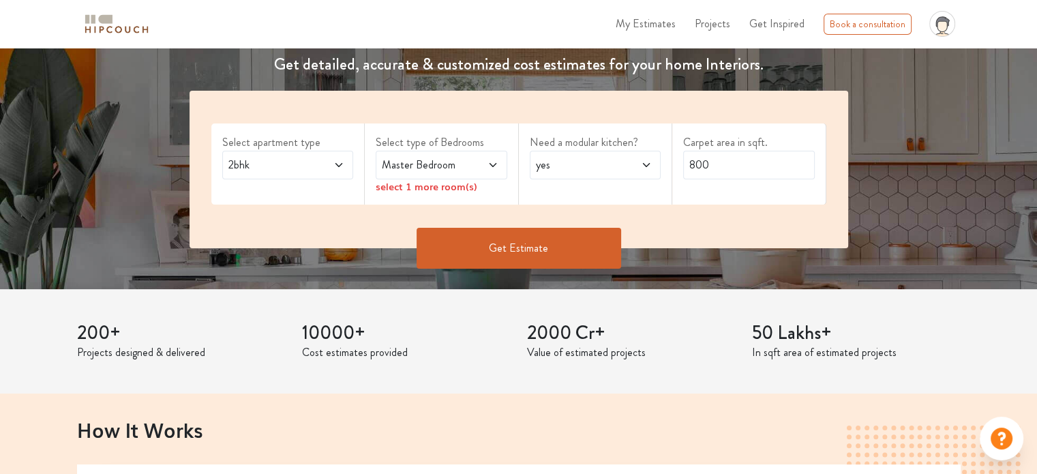
scroll to position [164, 0]
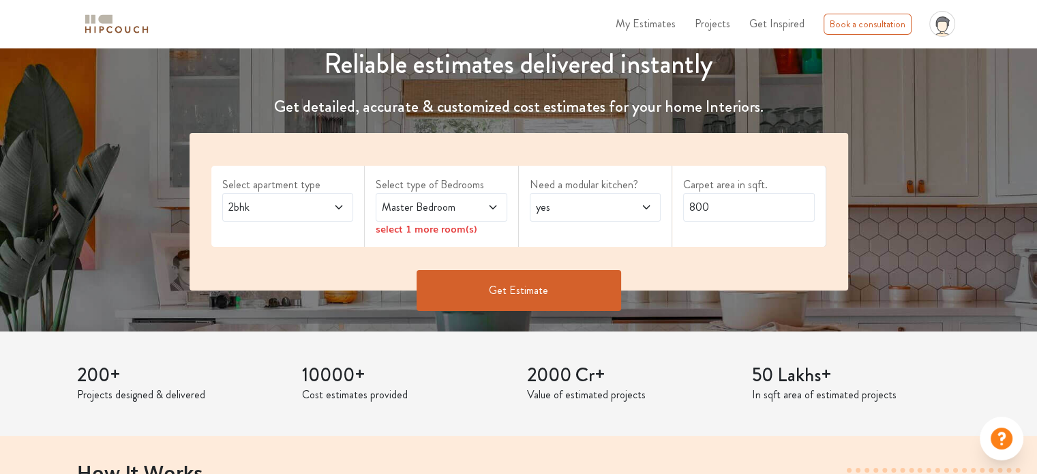
click at [484, 215] on div "Master Bedroom" at bounding box center [442, 207] width 132 height 29
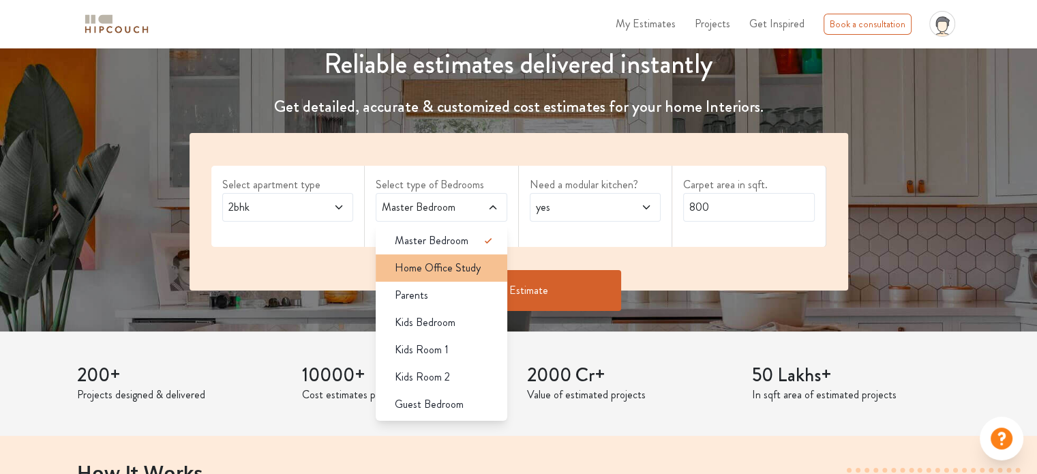
click at [483, 265] on div "Home Office Study" at bounding box center [445, 268] width 123 height 16
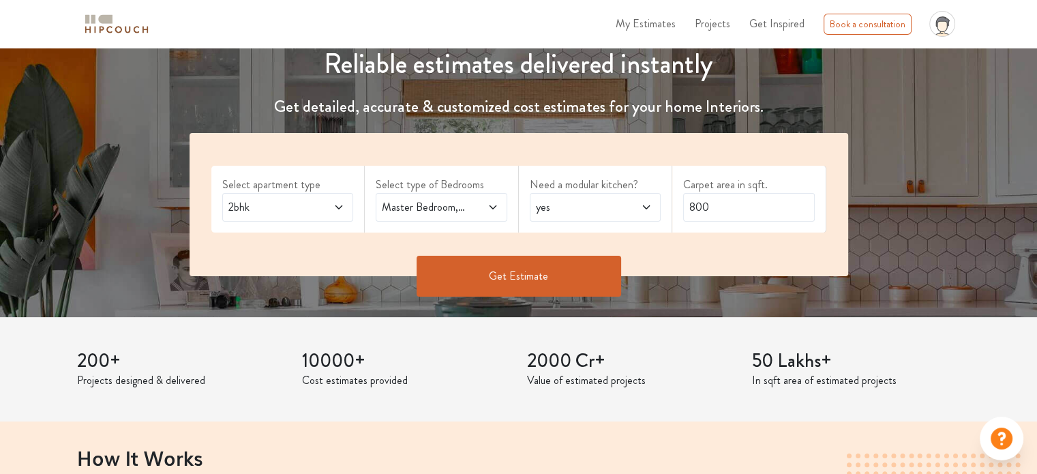
click at [653, 215] on div "yes" at bounding box center [596, 207] width 132 height 29
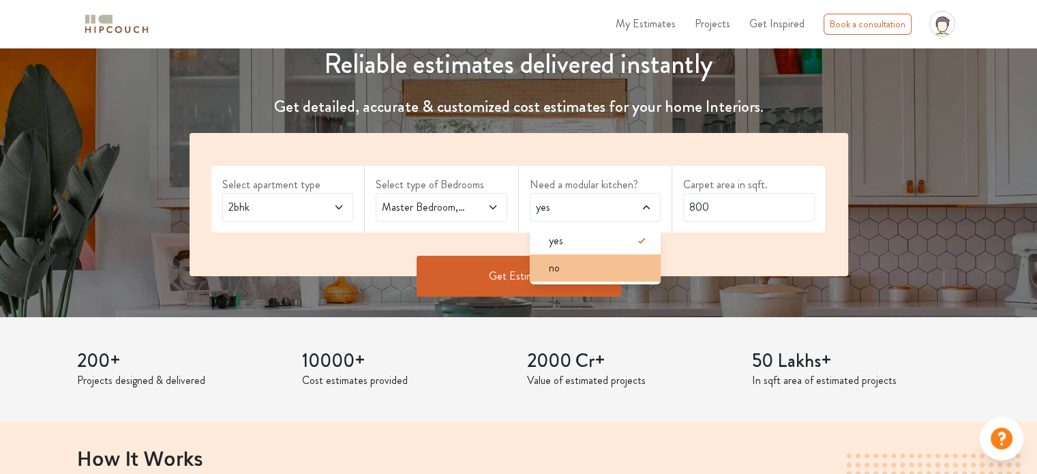
click at [632, 261] on div "no" at bounding box center [599, 268] width 123 height 16
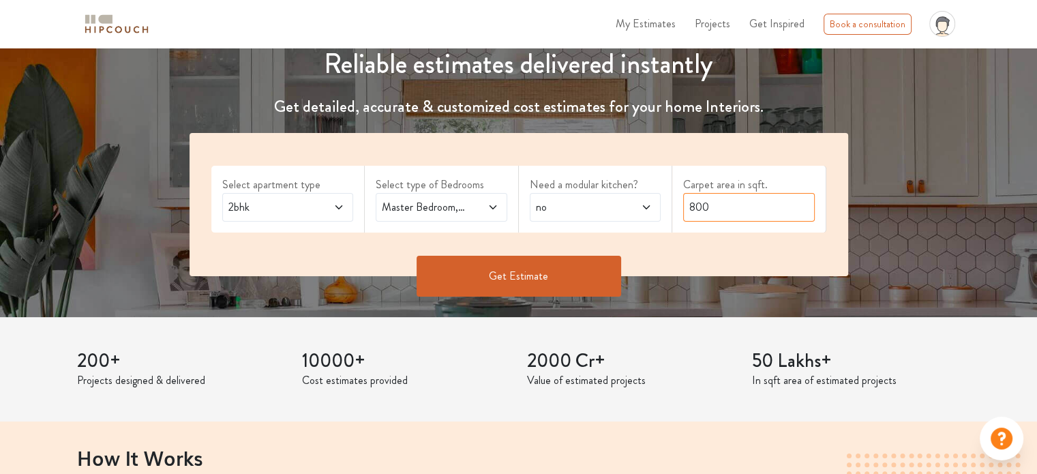
click at [712, 209] on input "800" at bounding box center [749, 207] width 132 height 29
type input "8"
type input "500"
click at [557, 291] on button "Get Estimate" at bounding box center [519, 276] width 205 height 41
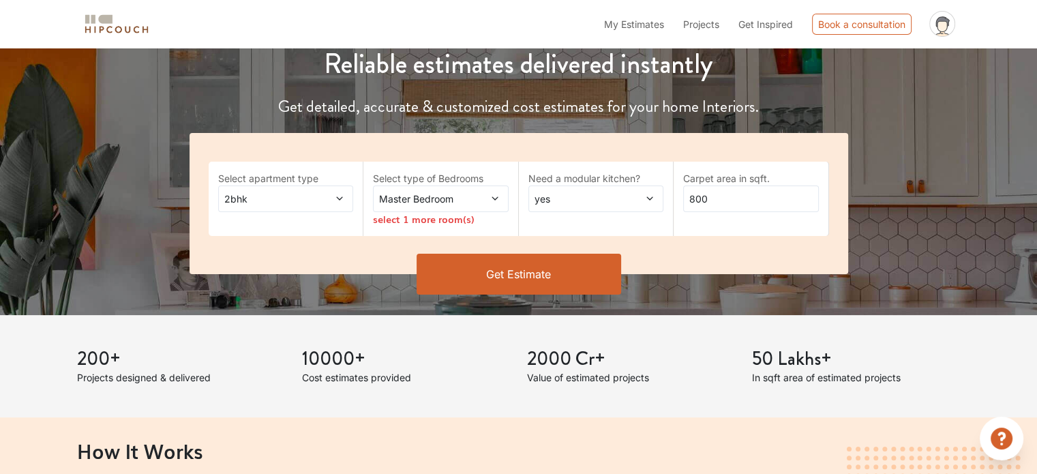
scroll to position [164, 0]
click at [433, 201] on span "Master Bedroom" at bounding box center [423, 199] width 92 height 14
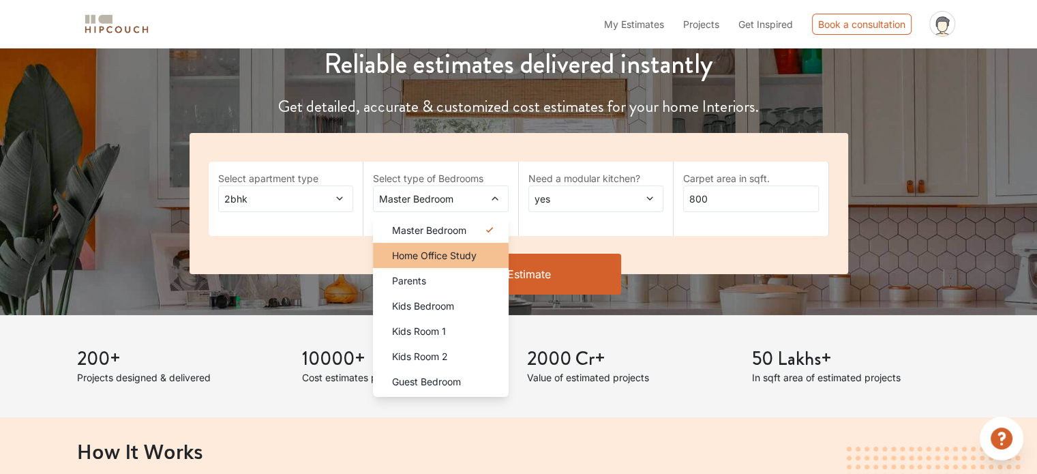
click at [446, 254] on span "Home Office Study" at bounding box center [434, 255] width 85 height 14
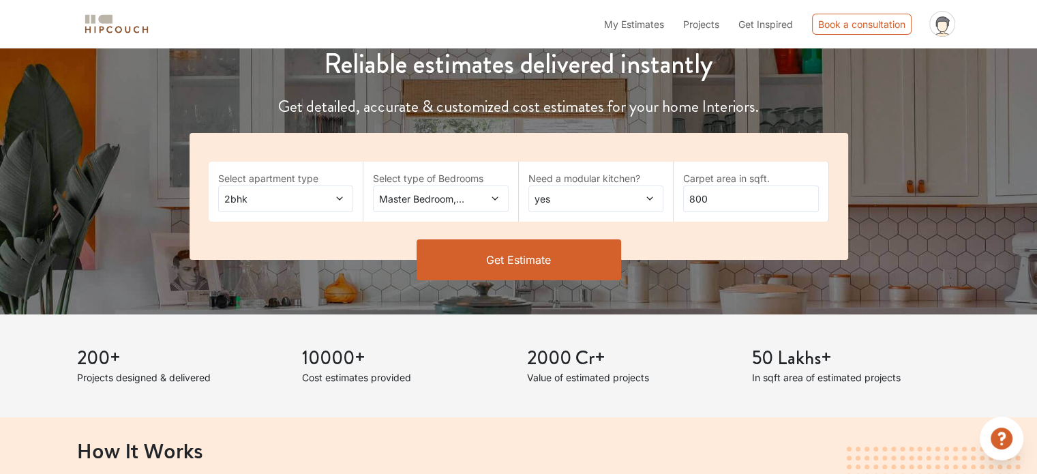
click at [598, 197] on span "yes" at bounding box center [578, 199] width 92 height 14
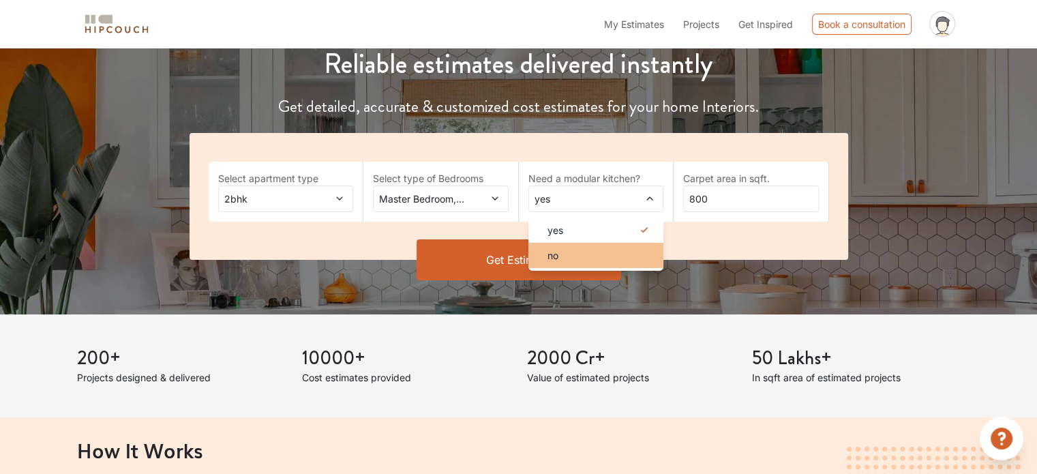
click at [615, 252] on div "no" at bounding box center [601, 255] width 128 height 14
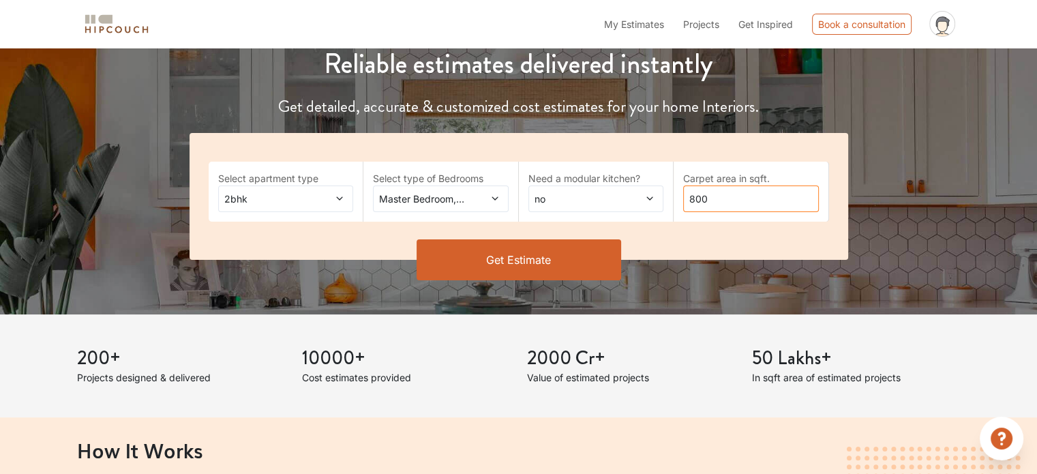
click at [717, 190] on input "800" at bounding box center [751, 199] width 136 height 27
type input "8"
type input "350"
click at [559, 274] on button "Get Estimate" at bounding box center [519, 259] width 205 height 41
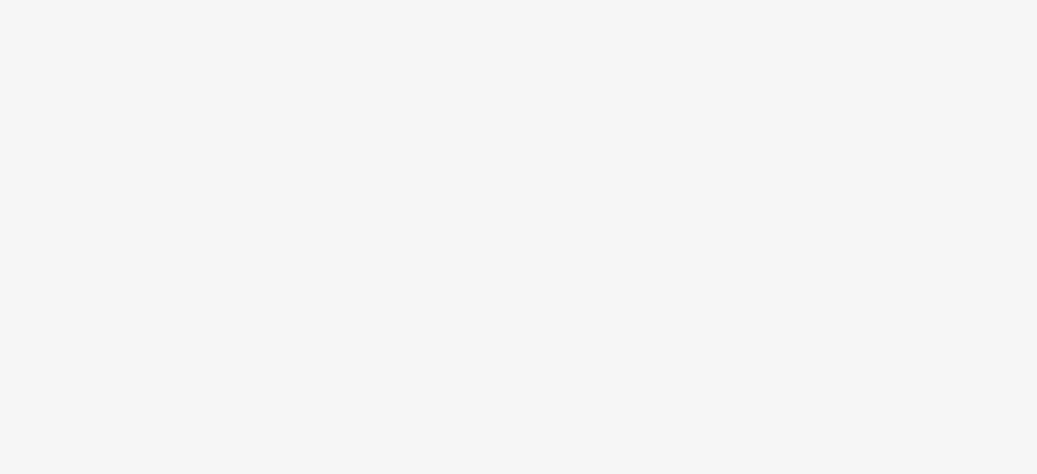
scroll to position [0, 0]
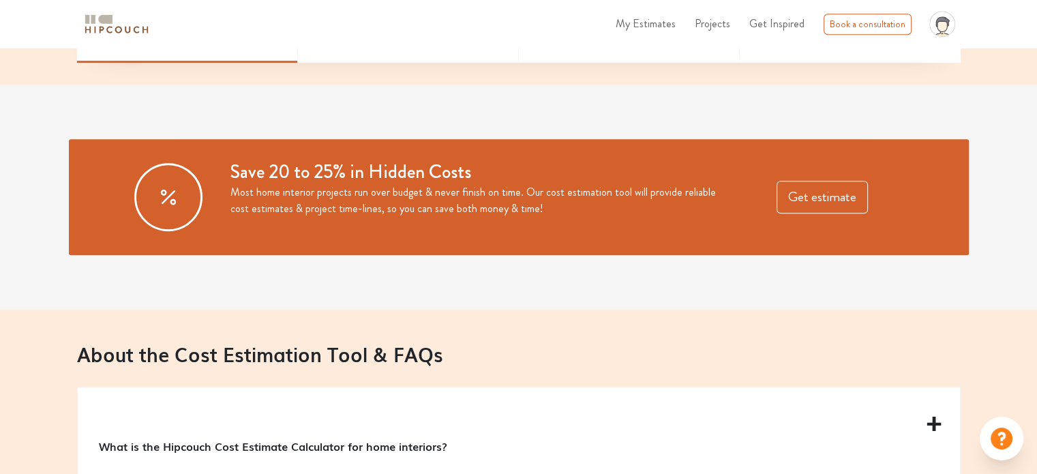
scroll to position [967, 0]
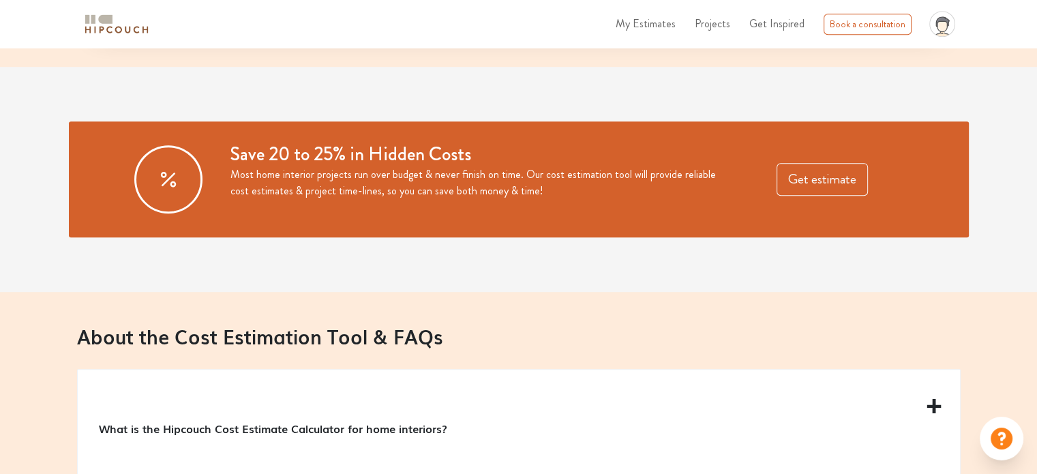
click at [719, 23] on span "Projects" at bounding box center [712, 24] width 35 height 16
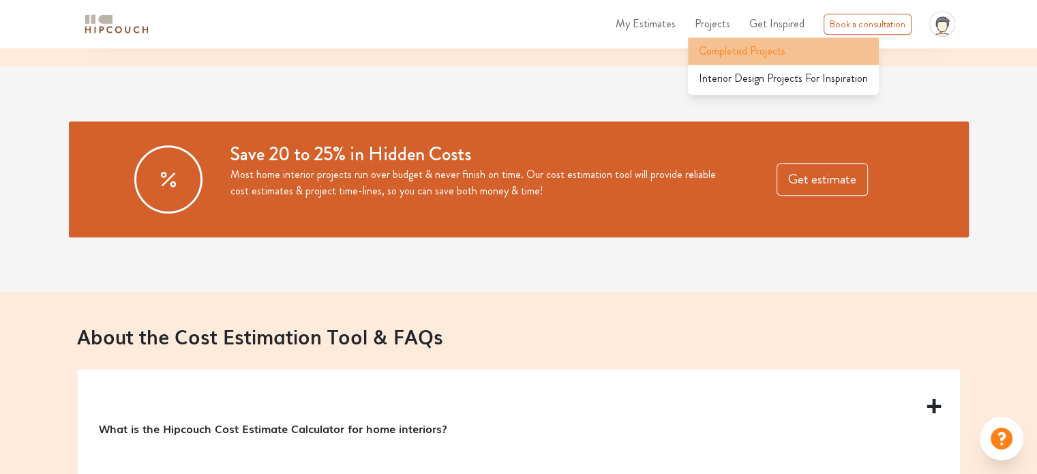
click at [724, 52] on span "Completed Projects" at bounding box center [742, 51] width 87 height 16
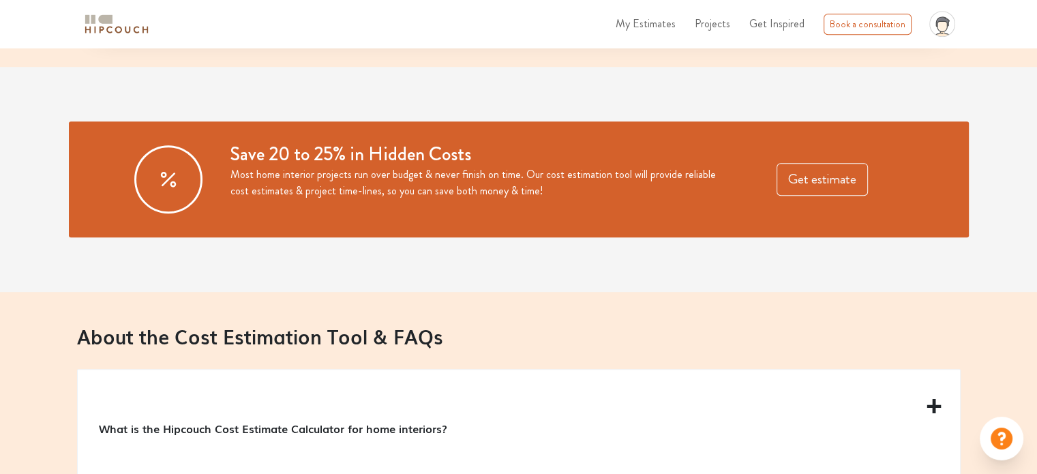
click at [657, 18] on span "My Estimates" at bounding box center [646, 24] width 60 height 16
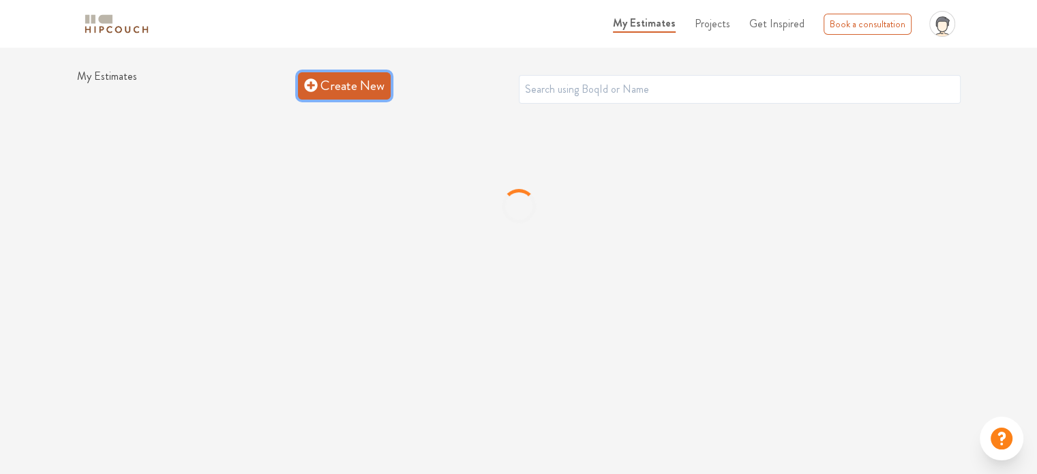
click at [336, 97] on link "Create New" at bounding box center [344, 85] width 93 height 27
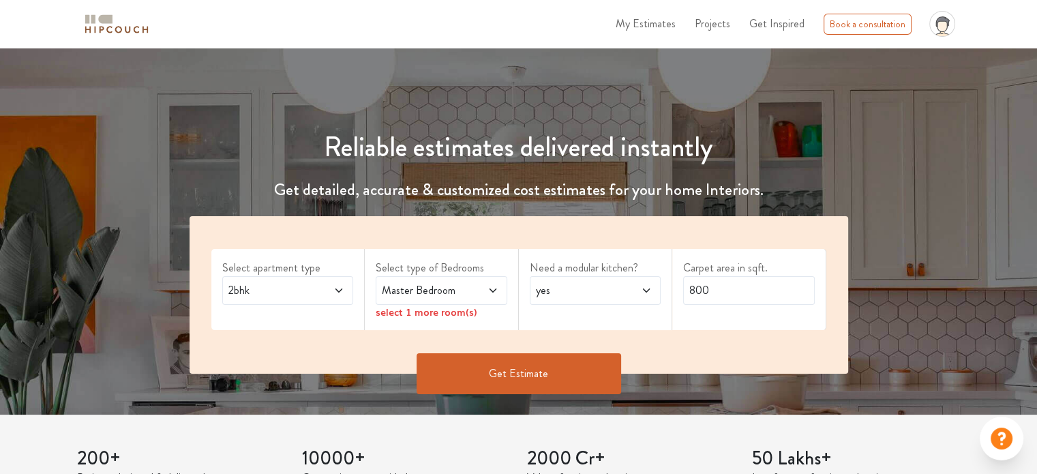
scroll to position [87, 0]
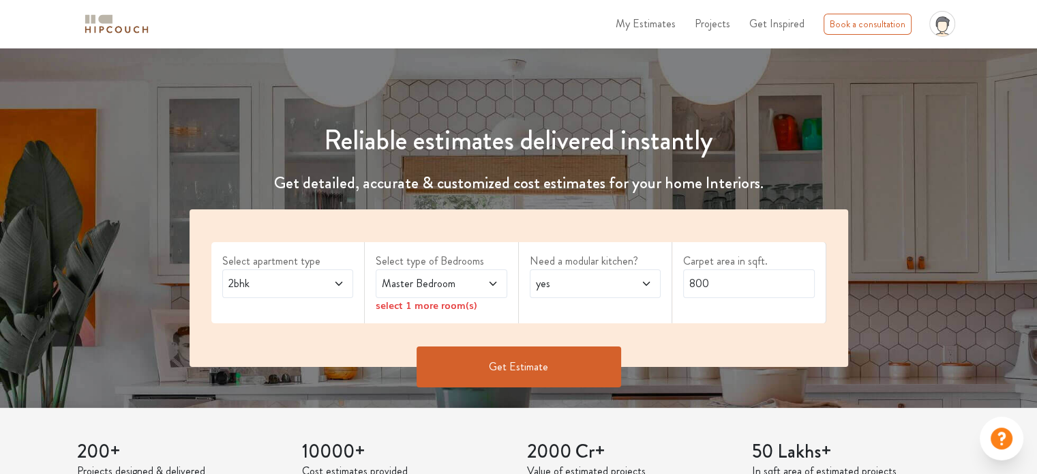
click at [406, 269] on div "Master Bedroom" at bounding box center [442, 283] width 132 height 29
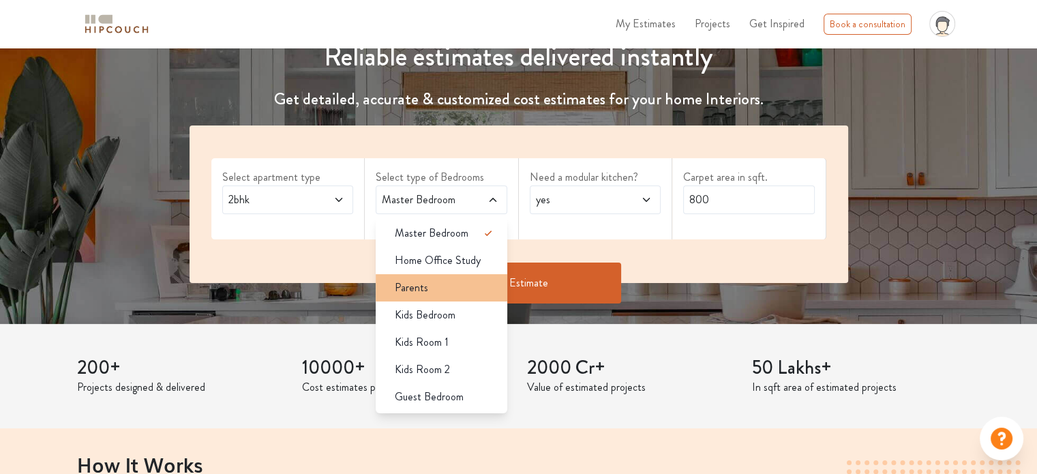
scroll to position [172, 0]
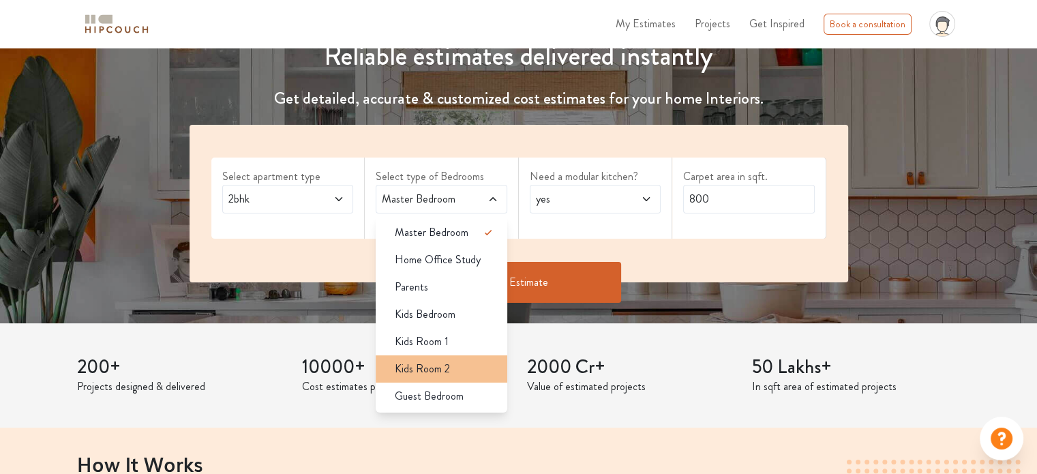
click at [443, 368] on span "Kids Room 2" at bounding box center [422, 369] width 55 height 16
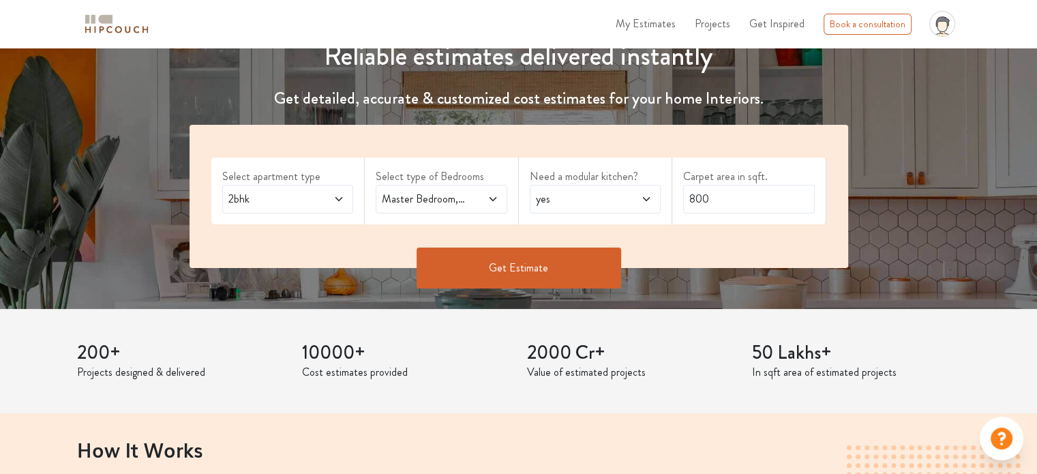
click at [306, 203] on span "2bhk" at bounding box center [270, 199] width 89 height 16
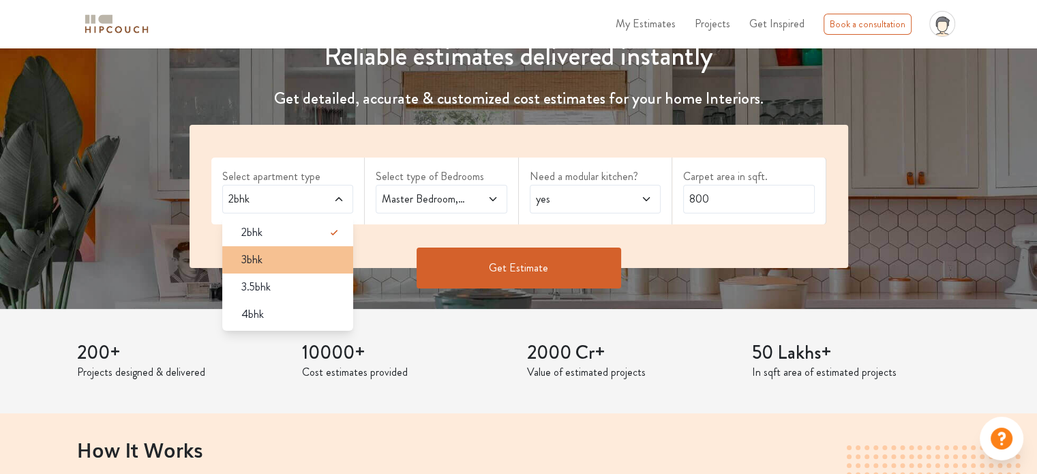
click at [311, 264] on div "3bhk" at bounding box center [292, 260] width 123 height 16
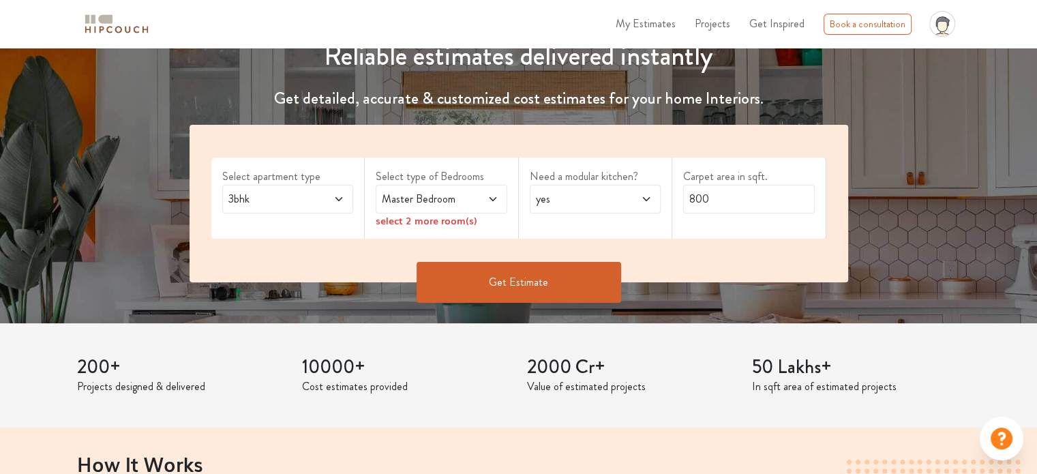
click at [424, 201] on span "Master Bedroom" at bounding box center [423, 199] width 89 height 16
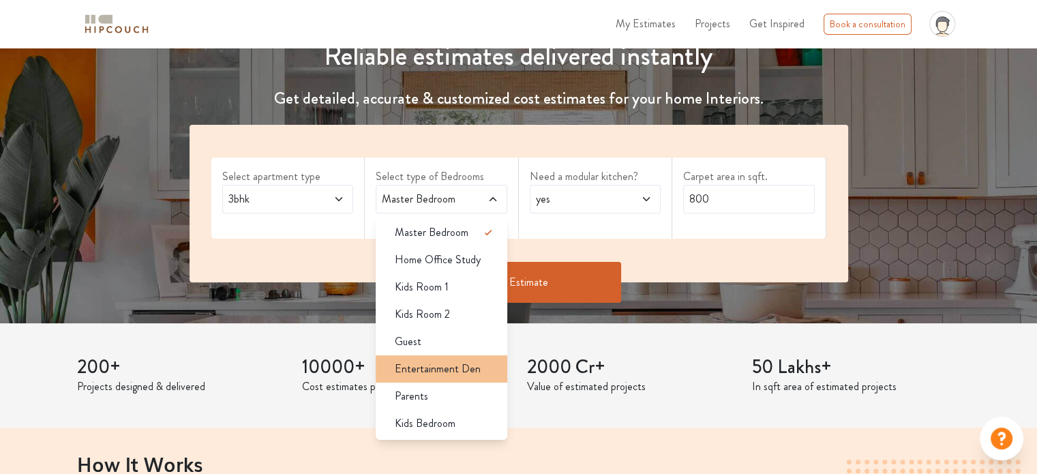
click at [467, 355] on li "Entertainment Den" at bounding box center [442, 368] width 132 height 27
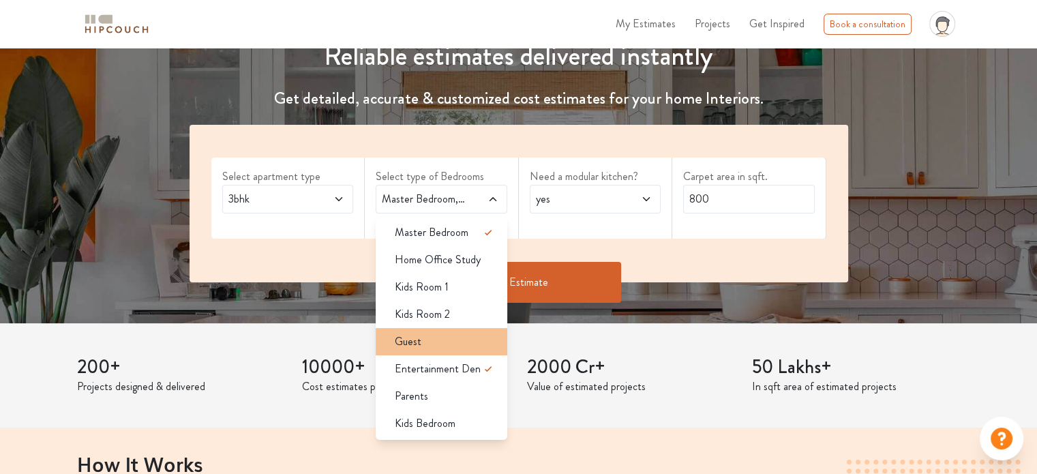
click at [467, 340] on div "Guest" at bounding box center [445, 342] width 123 height 16
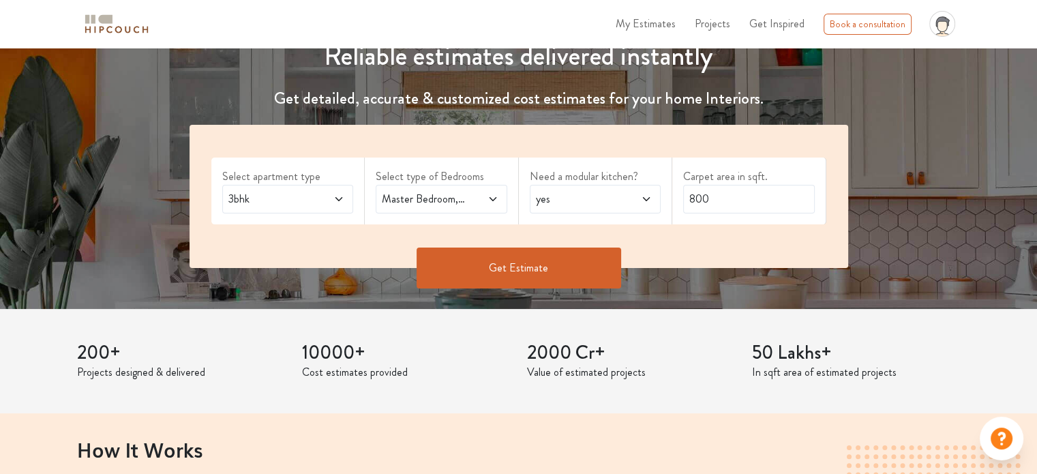
click at [477, 203] on span at bounding box center [484, 199] width 30 height 16
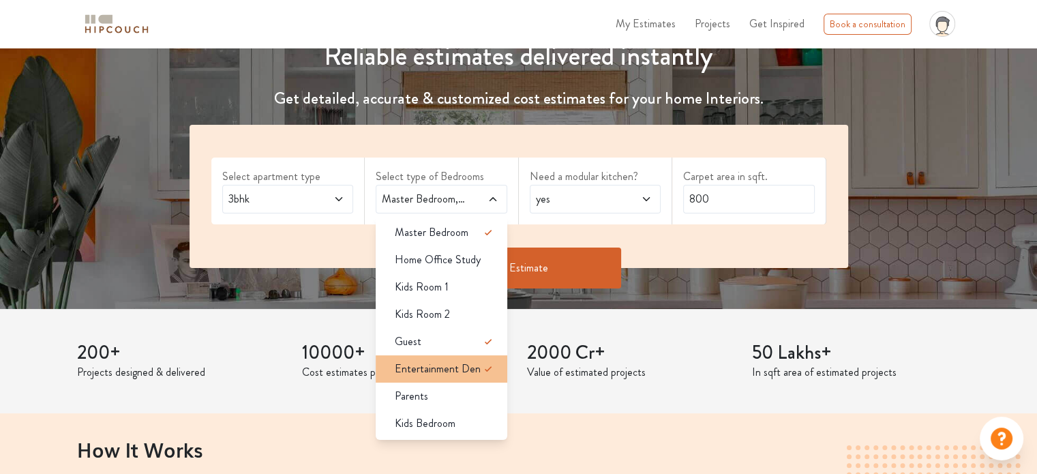
click at [488, 366] on icon at bounding box center [488, 369] width 16 height 16
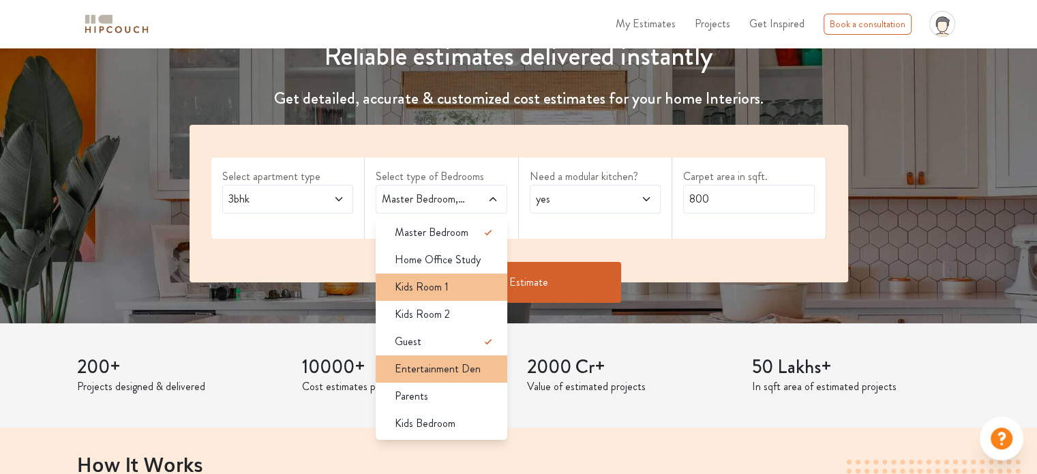
click at [480, 284] on div "Kids Room 1" at bounding box center [445, 287] width 123 height 16
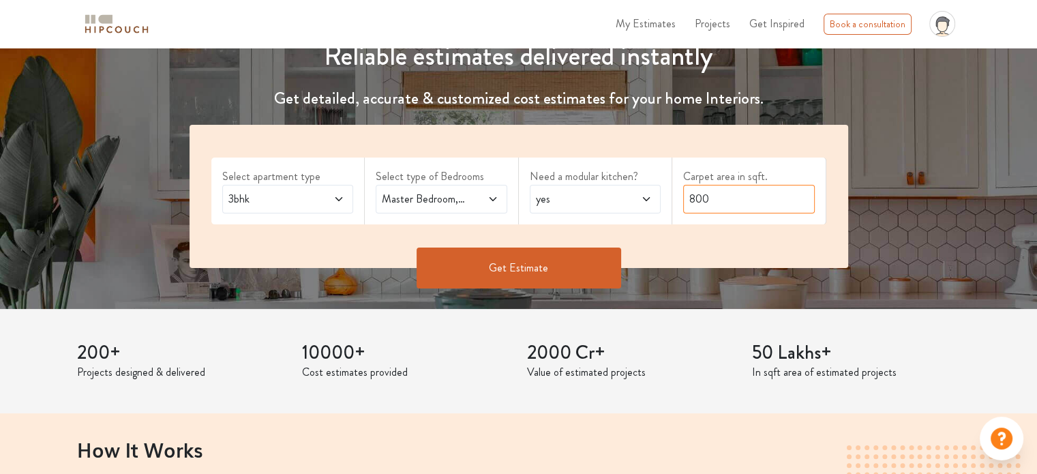
click at [716, 207] on input "800" at bounding box center [749, 199] width 132 height 29
type input "8"
type input "1350"
click at [633, 204] on span at bounding box center [637, 199] width 30 height 16
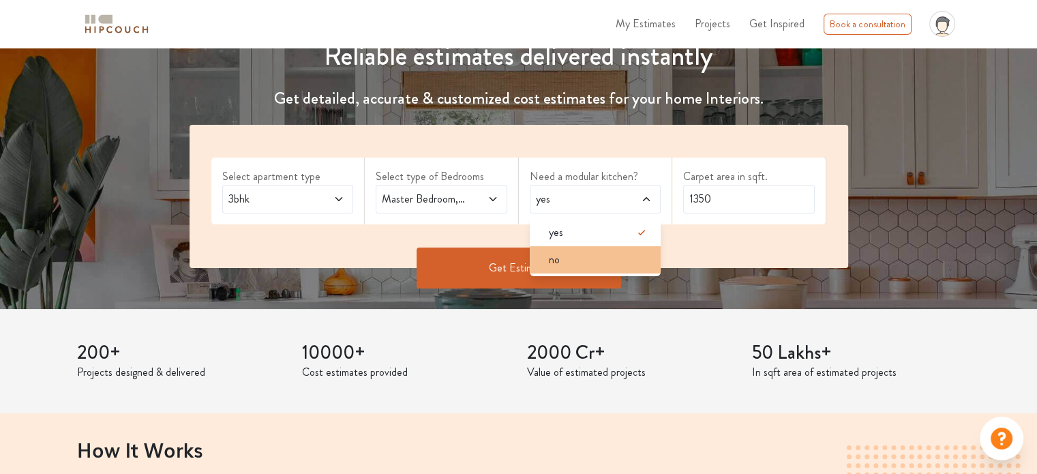
click at [625, 259] on div "no" at bounding box center [599, 260] width 123 height 16
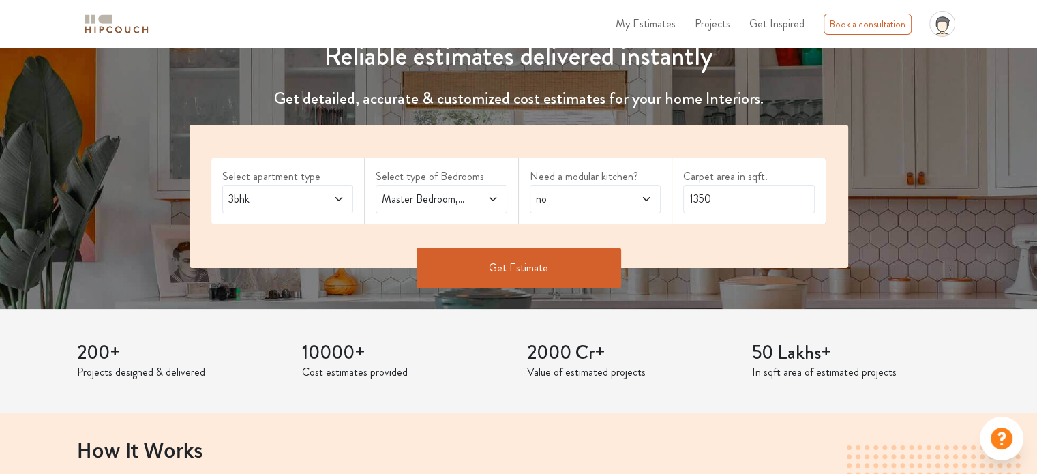
click at [537, 256] on button "Get Estimate" at bounding box center [519, 268] width 205 height 41
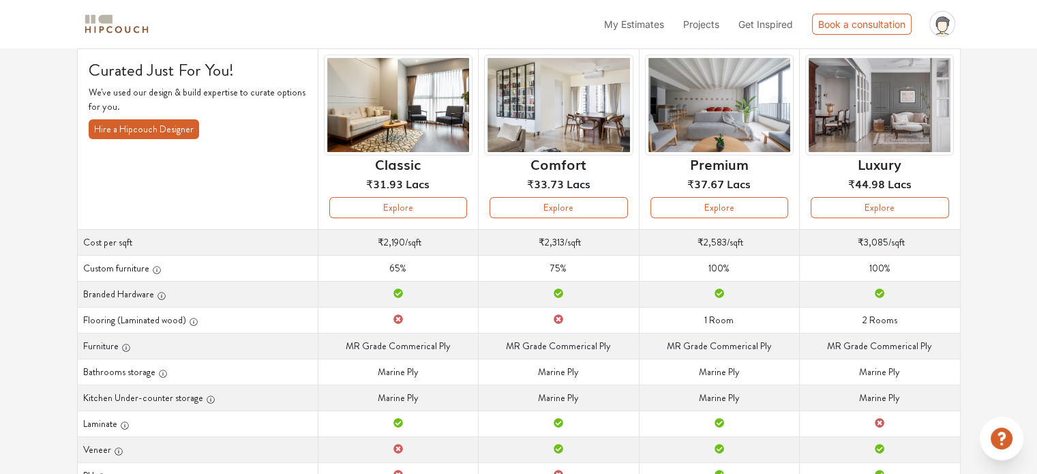
scroll to position [94, 0]
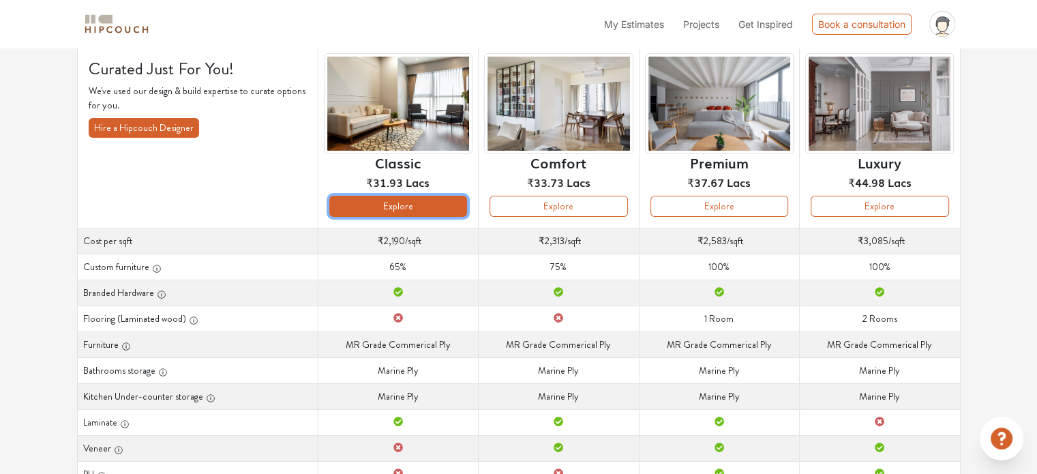
click at [456, 207] on button "Explore" at bounding box center [398, 206] width 138 height 21
